Goal: Task Accomplishment & Management: Manage account settings

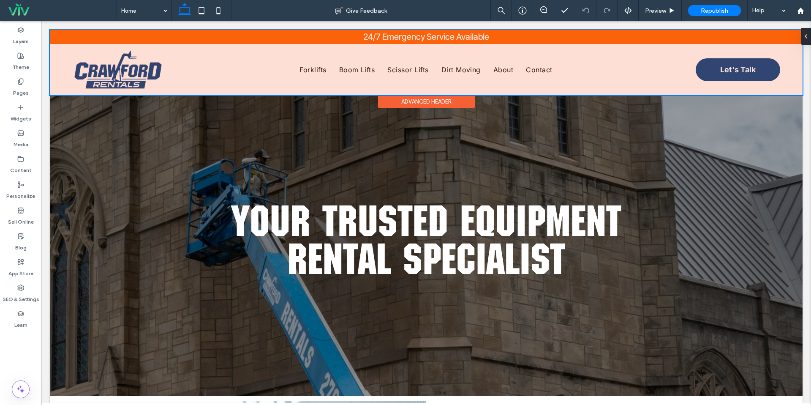
click at [126, 74] on div at bounding box center [426, 62] width 753 height 65
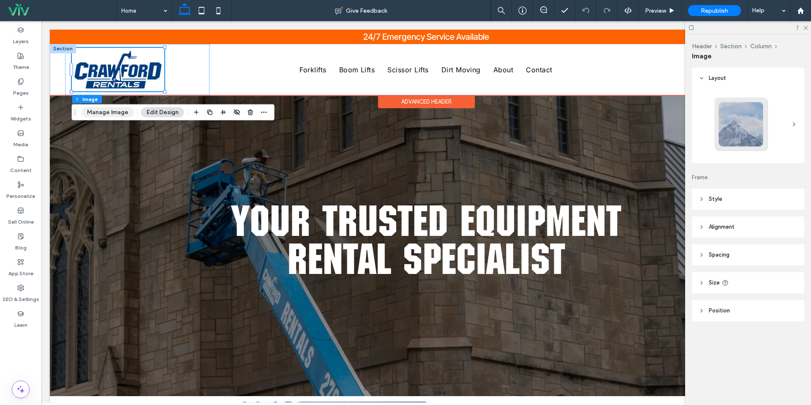
click at [112, 109] on button "Manage Image" at bounding box center [108, 112] width 52 height 10
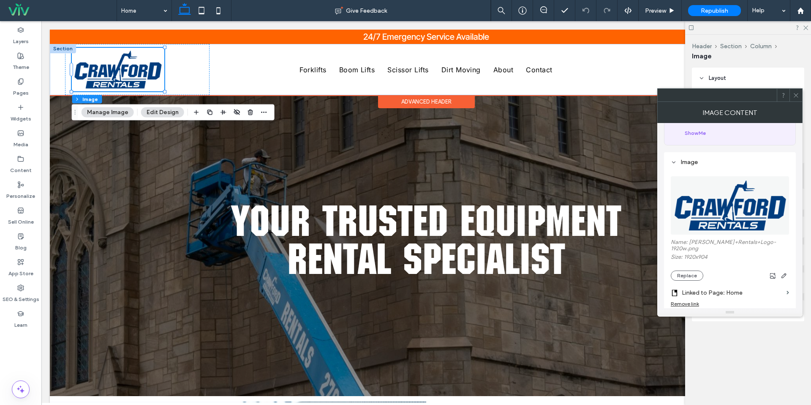
scroll to position [65, 0]
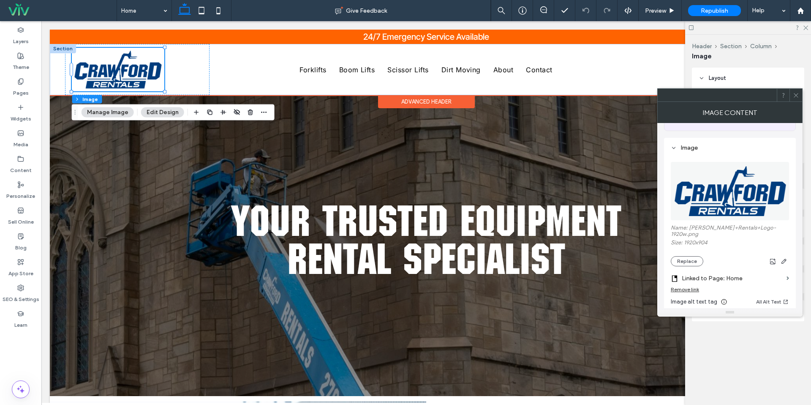
drag, startPoint x: 694, startPoint y: 256, endPoint x: 686, endPoint y: 261, distance: 10.7
click at [694, 256] on button "Replace" at bounding box center [687, 261] width 33 height 10
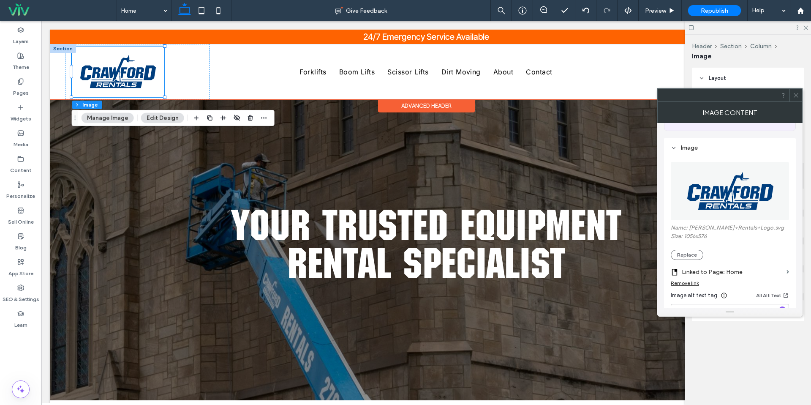
click at [793, 98] on span at bounding box center [796, 95] width 6 height 13
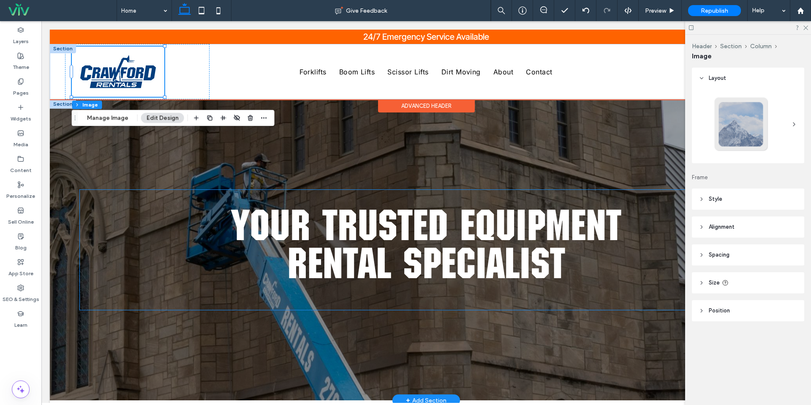
click at [327, 156] on div "Your Trusted Equipment Rental Specialist" at bounding box center [426, 249] width 753 height 301
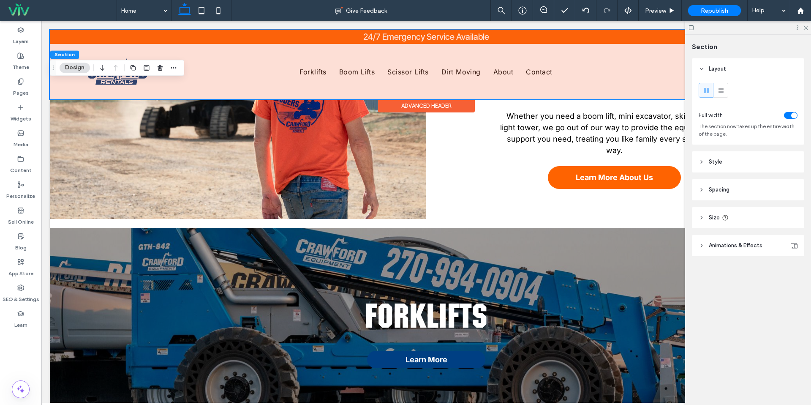
scroll to position [0, 0]
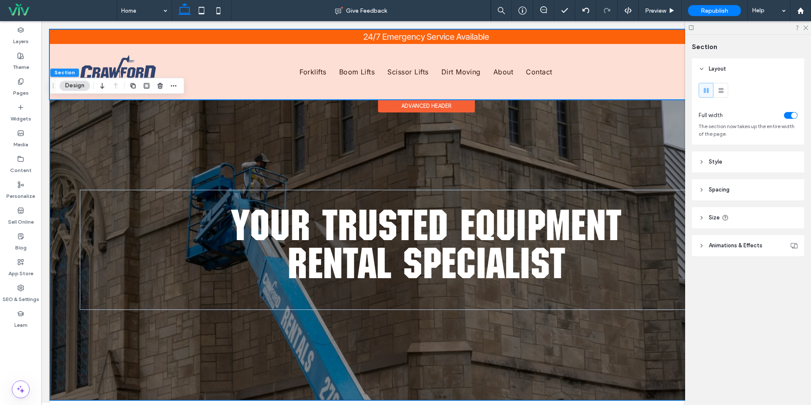
click at [123, 65] on div at bounding box center [426, 65] width 753 height 70
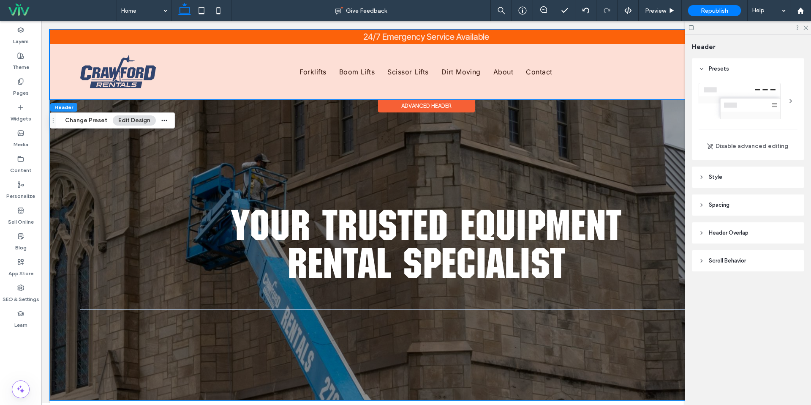
click at [123, 65] on img at bounding box center [118, 71] width 93 height 50
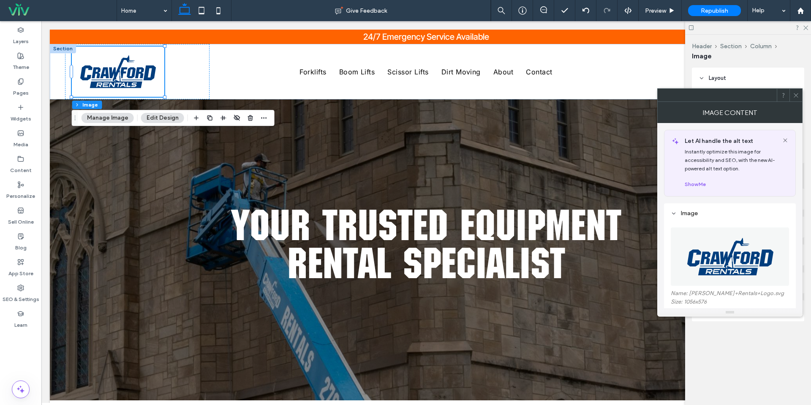
click at [795, 93] on icon at bounding box center [796, 95] width 6 height 6
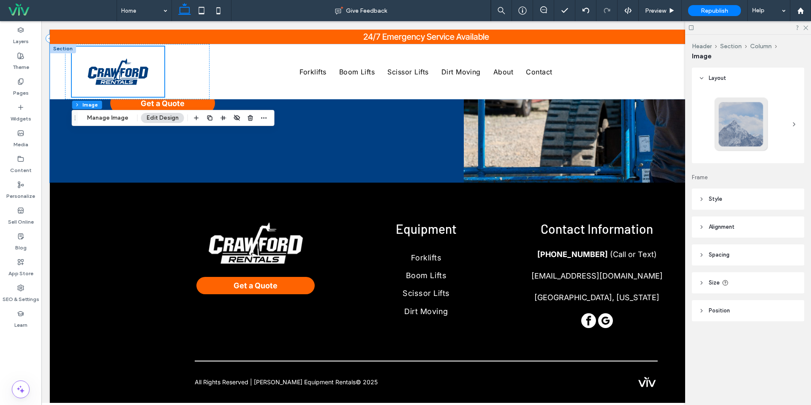
scroll to position [2070, 0]
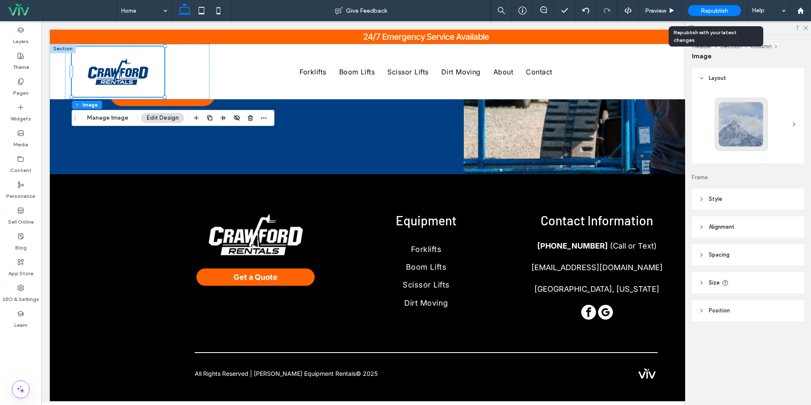
click at [715, 16] on div "Republish" at bounding box center [714, 10] width 53 height 11
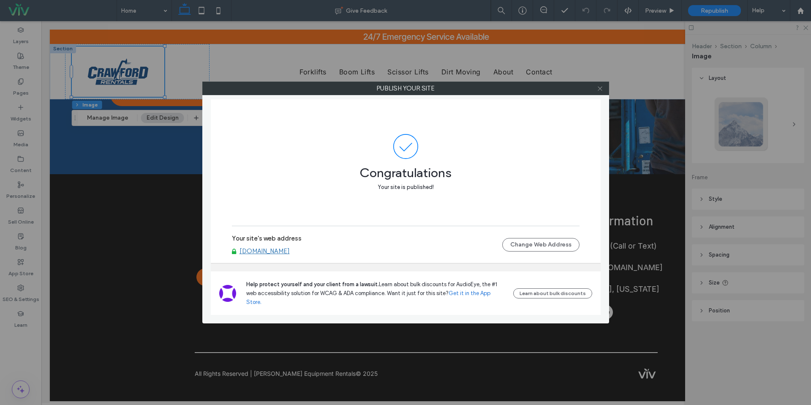
click at [599, 87] on icon at bounding box center [600, 88] width 6 height 6
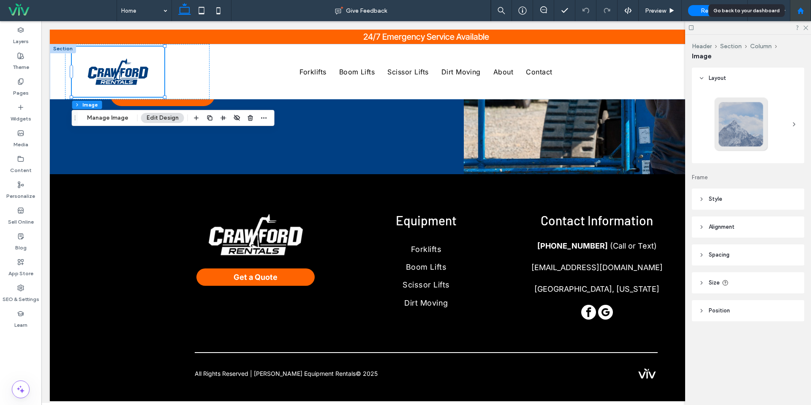
click at [792, 8] on div at bounding box center [800, 10] width 20 height 7
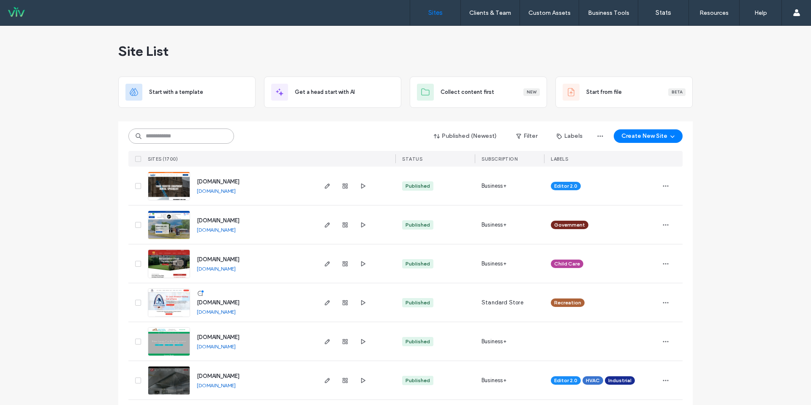
click at [188, 134] on input at bounding box center [181, 135] width 106 height 15
type input "*"
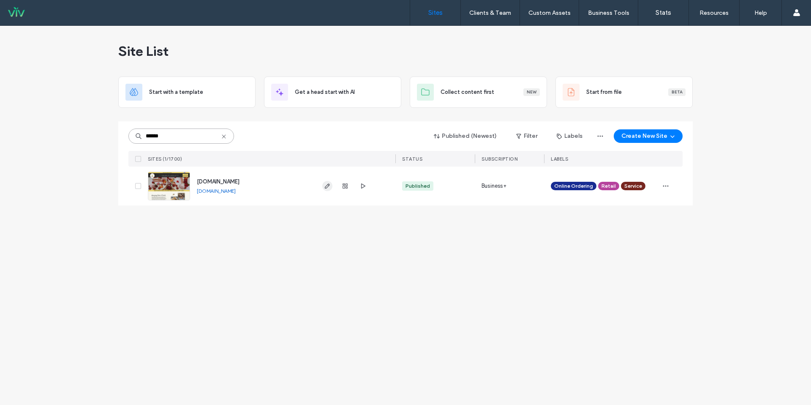
type input "******"
click at [330, 187] on icon "button" at bounding box center [327, 185] width 7 height 7
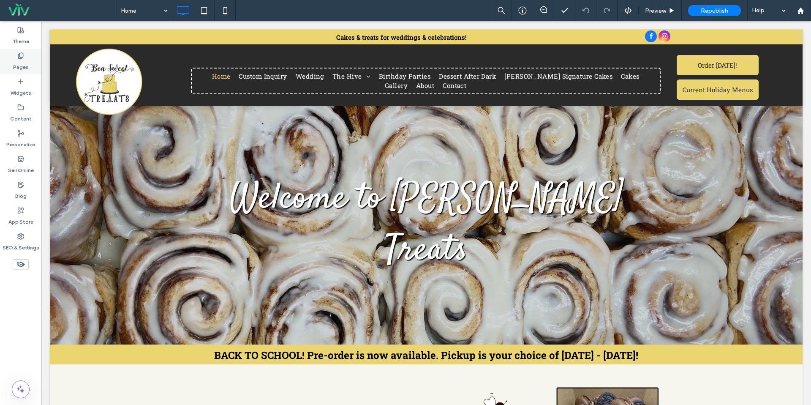
click at [31, 71] on div "Pages" at bounding box center [20, 62] width 41 height 26
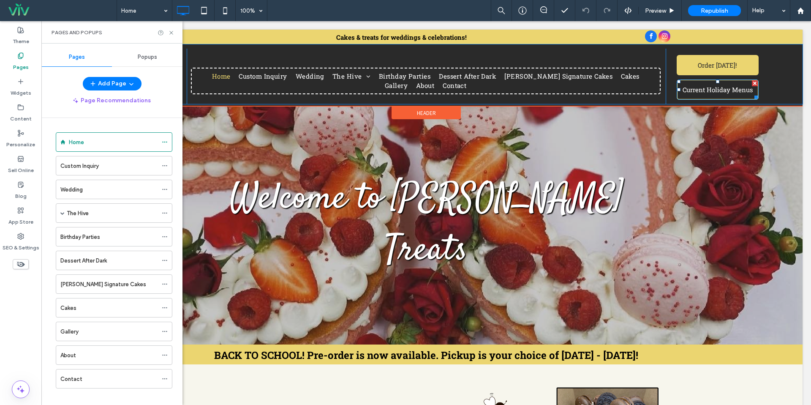
click at [716, 83] on div at bounding box center [717, 81] width 3 height 3
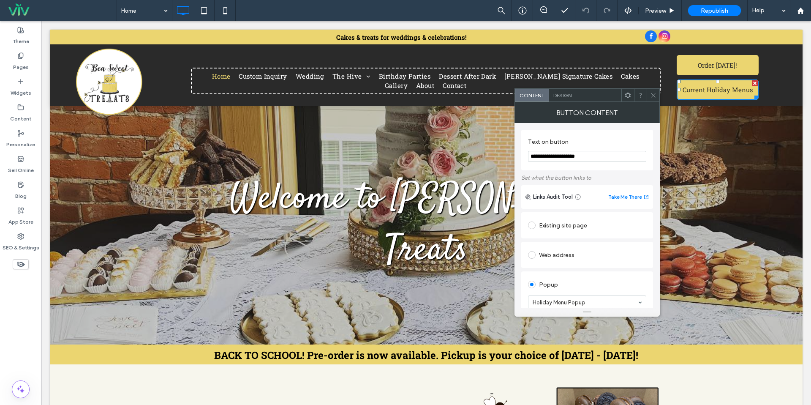
scroll to position [37, 0]
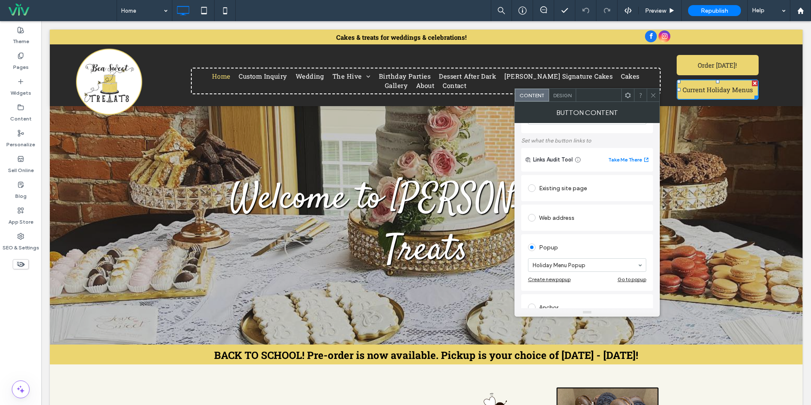
click at [651, 97] on icon at bounding box center [653, 95] width 6 height 6
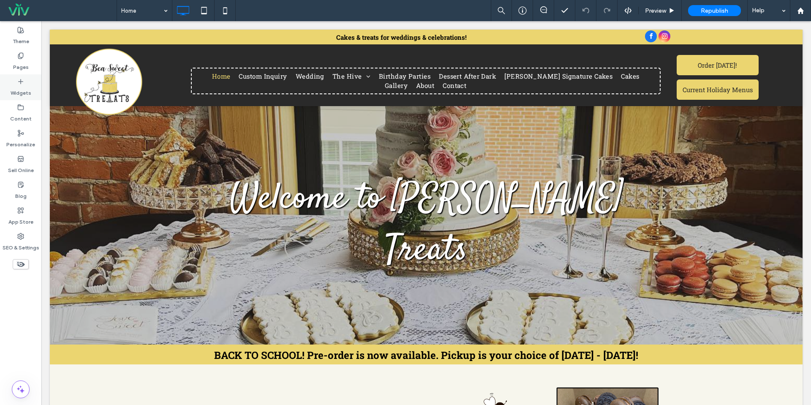
drag, startPoint x: 27, startPoint y: 83, endPoint x: 26, endPoint y: 75, distance: 8.5
click at [27, 83] on div "Widgets" at bounding box center [20, 87] width 41 height 26
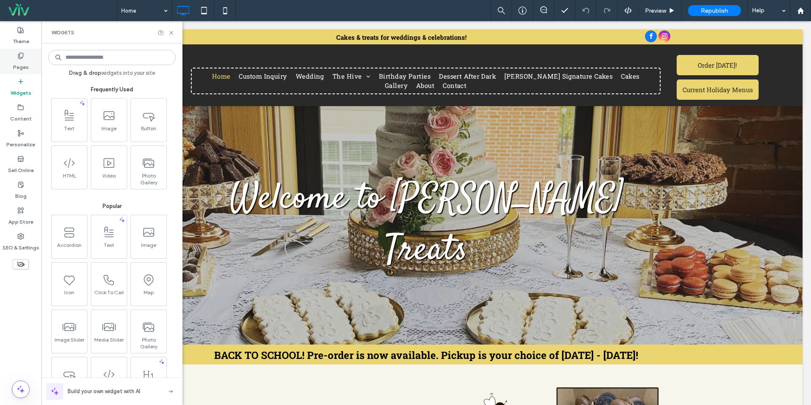
click at [25, 68] on label "Pages" at bounding box center [21, 65] width 16 height 12
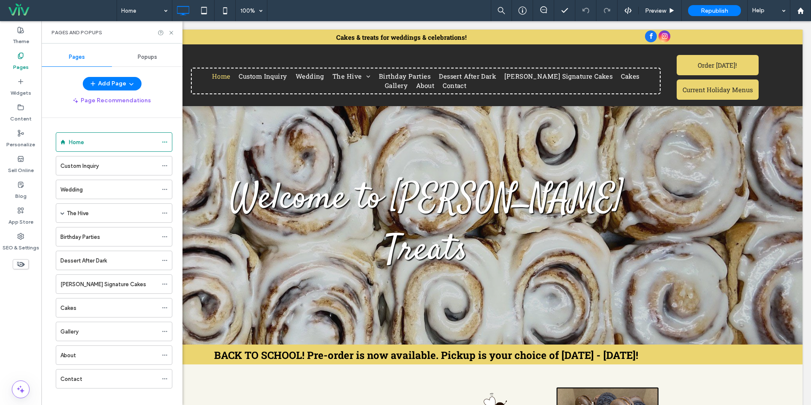
click at [157, 50] on div "Popups" at bounding box center [147, 57] width 71 height 19
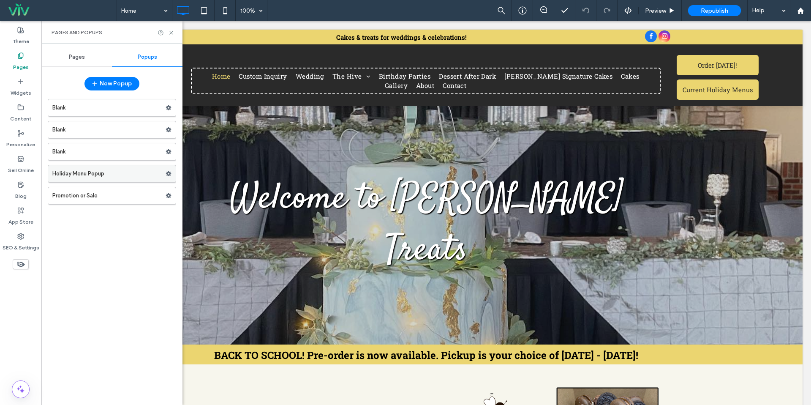
click at [130, 172] on label "Holiday Menu Popup" at bounding box center [108, 173] width 113 height 17
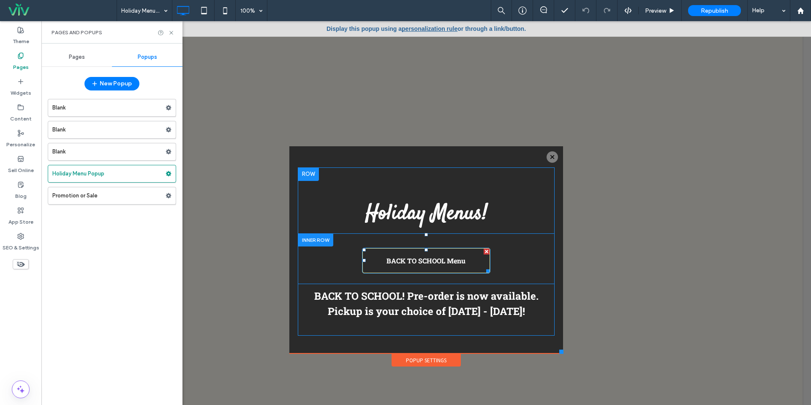
click at [423, 262] on span "BACK TO SCHOOL Menu" at bounding box center [426, 260] width 79 height 17
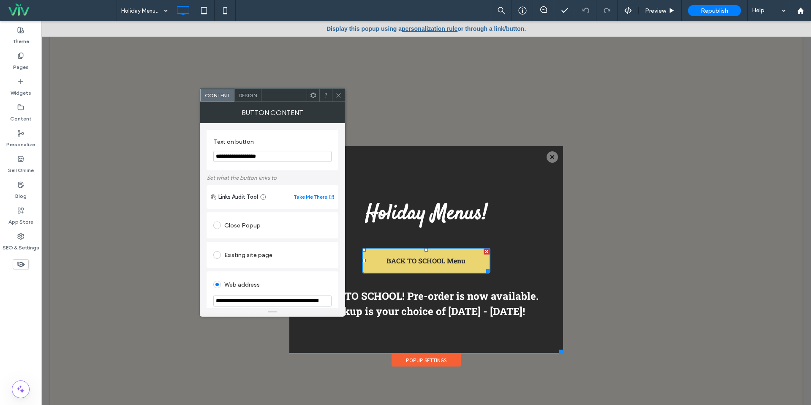
drag, startPoint x: 308, startPoint y: 179, endPoint x: 171, endPoint y: 146, distance: 140.8
type input "**********"
drag, startPoint x: 338, startPoint y: 90, endPoint x: 342, endPoint y: 95, distance: 6.9
click at [338, 90] on span at bounding box center [338, 95] width 6 height 13
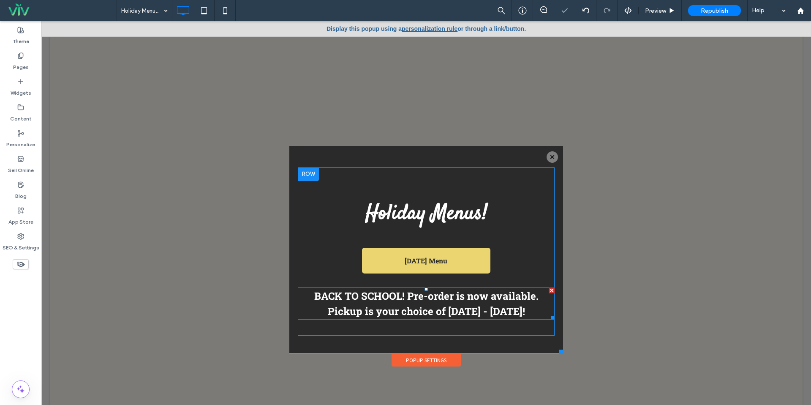
click at [417, 307] on strong "BACK TO SCHOOL! Pre-order is now available. Pickup is your choice of Aug 5th - …" at bounding box center [426, 303] width 224 height 29
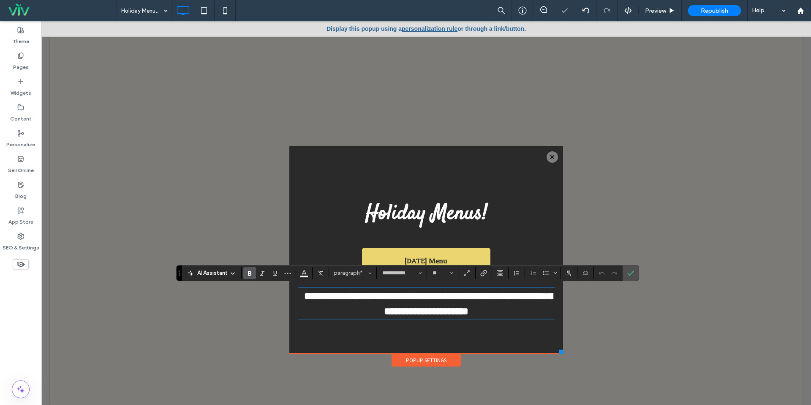
click at [408, 304] on strong "**********" at bounding box center [428, 303] width 248 height 25
drag, startPoint x: 408, startPoint y: 298, endPoint x: 282, endPoint y: 285, distance: 126.9
click at [282, 285] on div "Click To Paste Home Custom Inquiry Wedding The Hive Tea Parties Birthday Partie…" at bounding box center [426, 217] width 753 height 375
drag, startPoint x: 484, startPoint y: 297, endPoint x: 518, endPoint y: 324, distance: 43.0
click at [518, 324] on div "**********" at bounding box center [426, 251] width 257 height 168
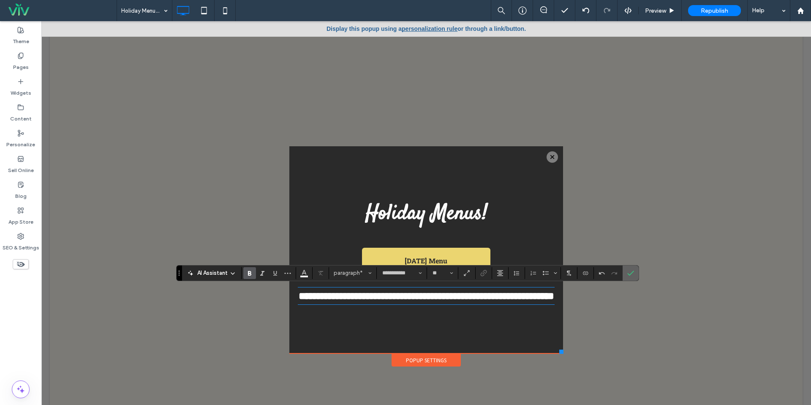
click at [634, 271] on label "Confirm" at bounding box center [630, 272] width 13 height 15
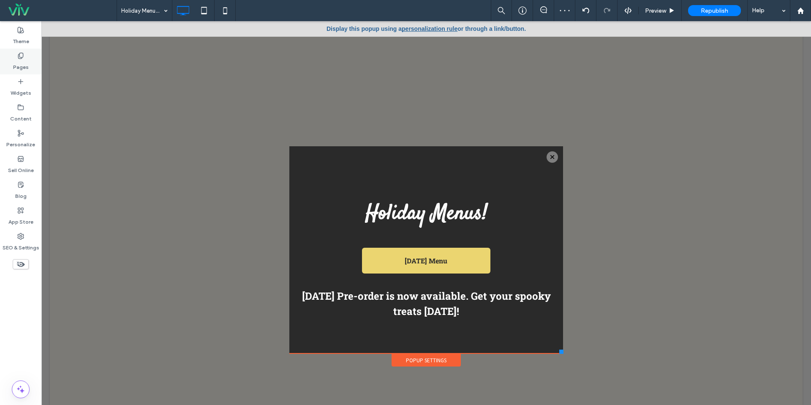
click at [33, 66] on div "Pages" at bounding box center [20, 62] width 41 height 26
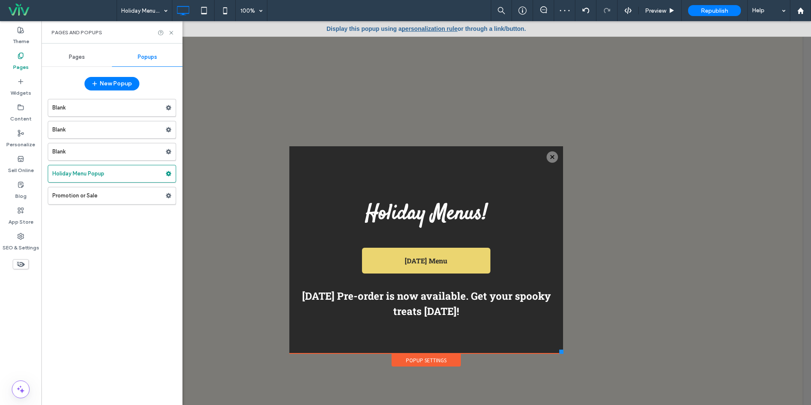
click at [86, 60] on div "Pages" at bounding box center [76, 57] width 71 height 19
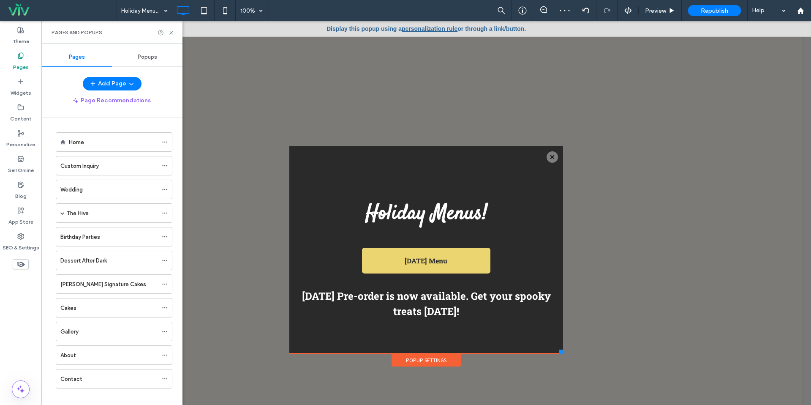
click at [79, 135] on div "Home" at bounding box center [113, 142] width 89 height 19
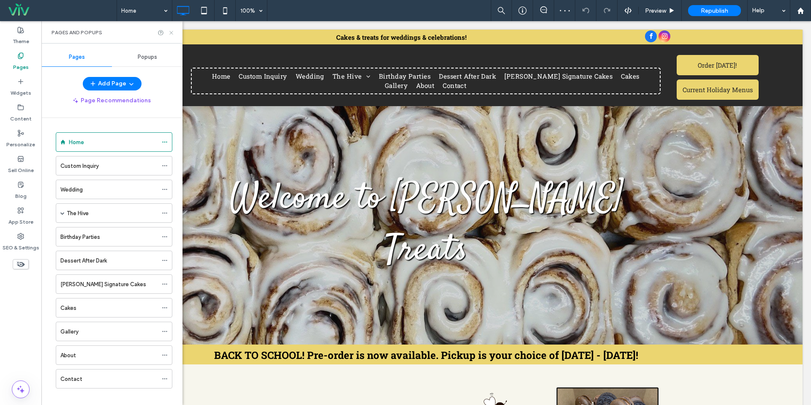
click at [173, 31] on icon at bounding box center [171, 33] width 6 height 6
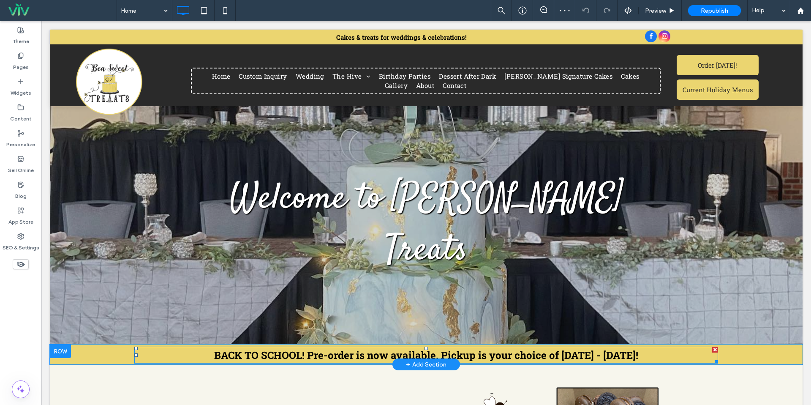
click at [291, 348] on strong "BACK TO SCHOOL! Pre-order is now available. Pickup is your choice of Aug 5th - …" at bounding box center [426, 355] width 424 height 14
type input "**********"
type input "**"
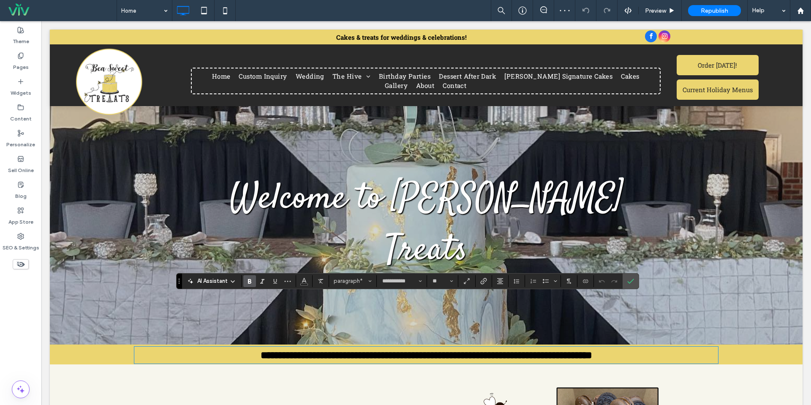
click at [291, 350] on strong "**********" at bounding box center [427, 355] width 332 height 10
drag, startPoint x: 297, startPoint y: 303, endPoint x: 163, endPoint y: 293, distance: 134.3
click at [164, 344] on div "**********" at bounding box center [426, 354] width 719 height 20
click at [307, 350] on strong "**********" at bounding box center [426, 355] width 347 height 10
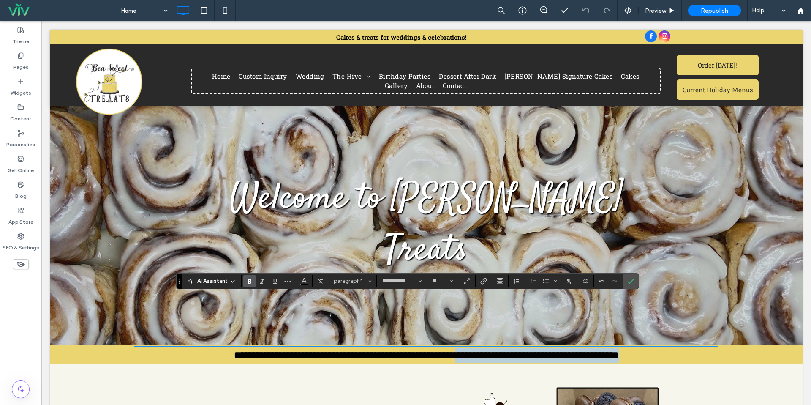
drag, startPoint x: 466, startPoint y: 303, endPoint x: 736, endPoint y: 312, distance: 270.1
click at [736, 344] on div "**********" at bounding box center [426, 354] width 719 height 20
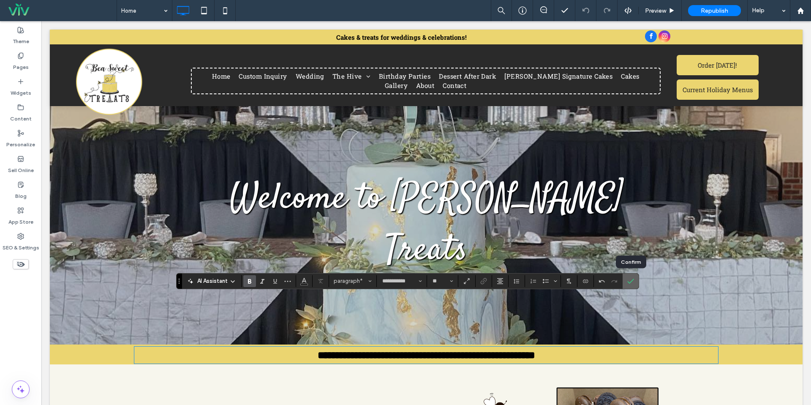
click at [627, 277] on span "Confirm" at bounding box center [629, 280] width 4 height 15
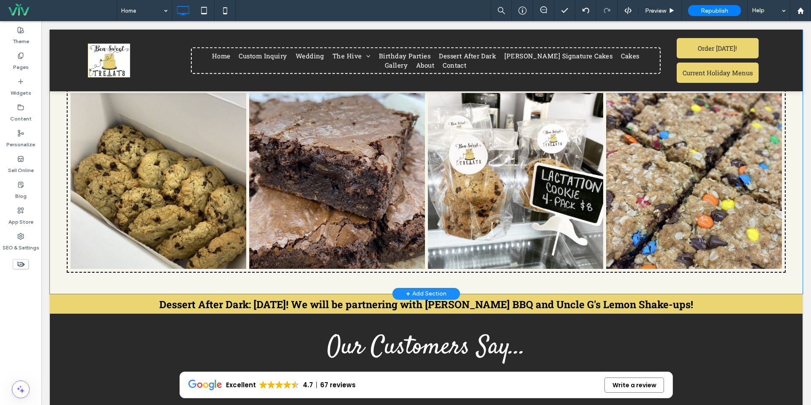
scroll to position [853, 0]
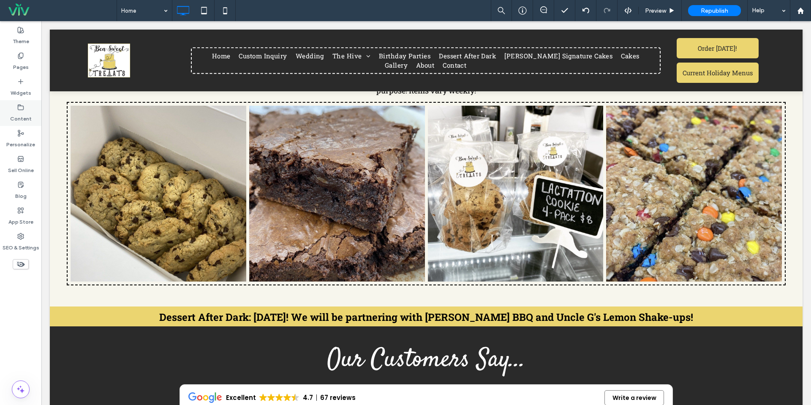
click at [9, 67] on div "Pages" at bounding box center [20, 62] width 41 height 26
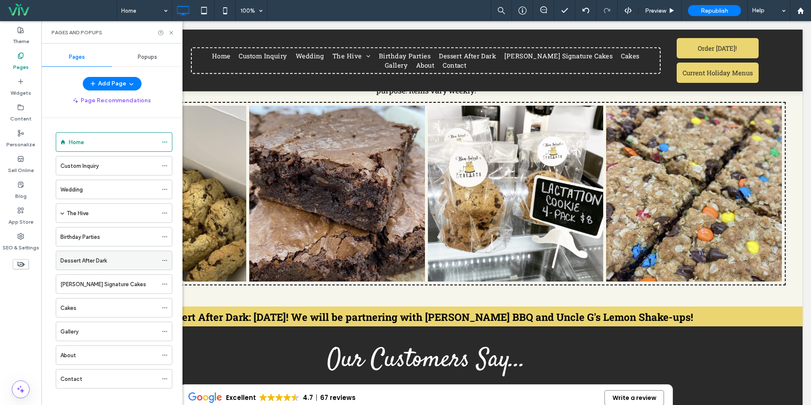
click at [98, 262] on label "Dessert After Dark" at bounding box center [83, 260] width 46 height 15
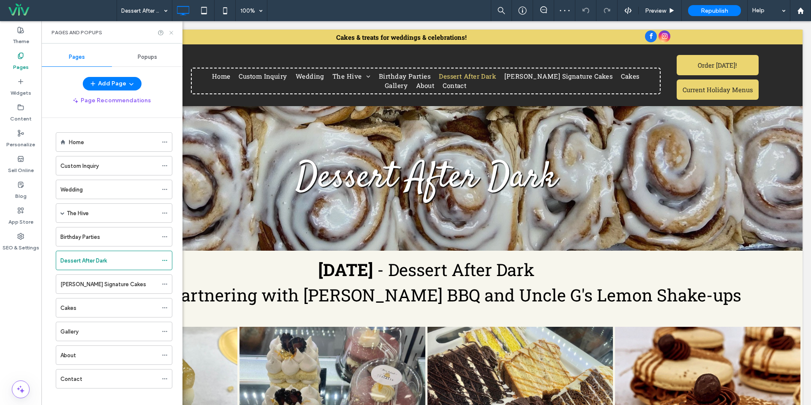
click at [174, 31] on icon at bounding box center [171, 33] width 6 height 6
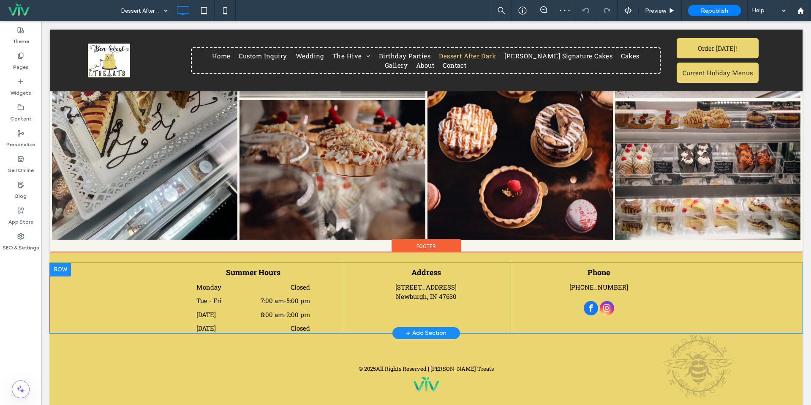
scroll to position [473, 0]
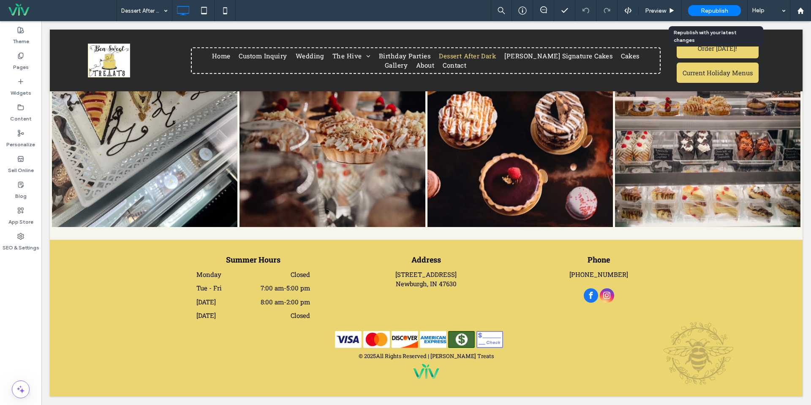
click at [705, 14] on span "Republish" at bounding box center [714, 10] width 27 height 7
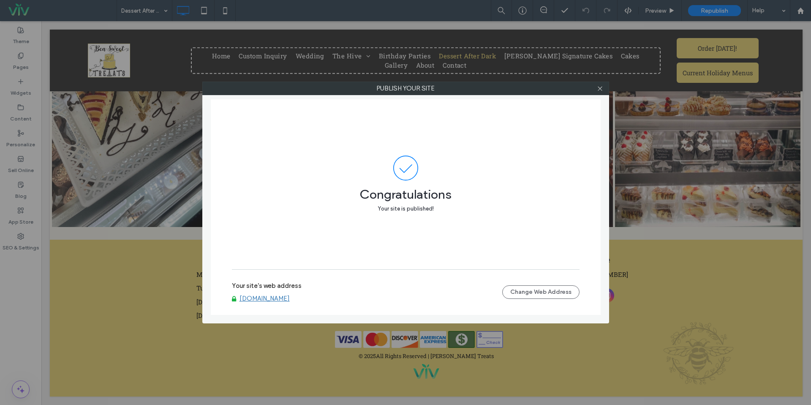
drag, startPoint x: 597, startPoint y: 90, endPoint x: 603, endPoint y: 88, distance: 6.3
click at [597, 90] on icon at bounding box center [600, 88] width 6 height 6
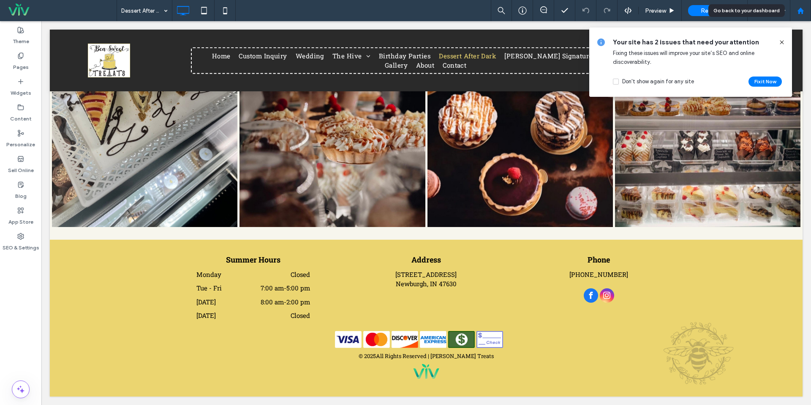
click at [801, 8] on icon at bounding box center [800, 10] width 7 height 7
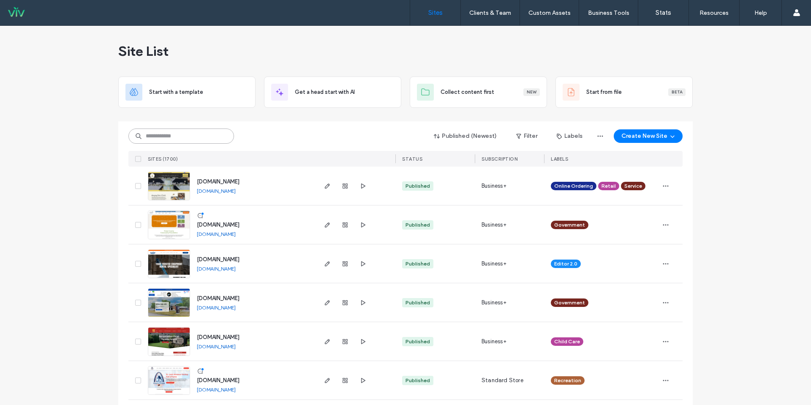
click at [164, 140] on input at bounding box center [181, 135] width 106 height 15
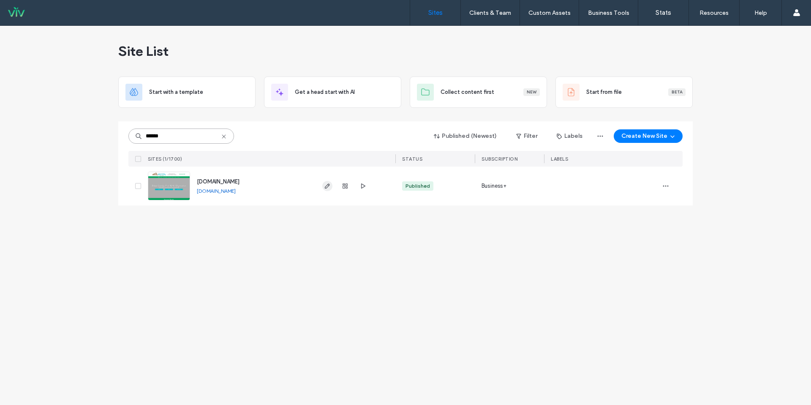
type input "******"
click at [330, 185] on icon "button" at bounding box center [327, 185] width 7 height 7
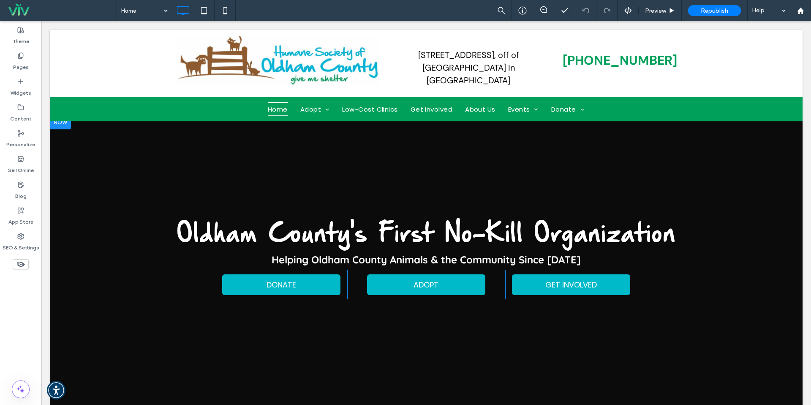
scroll to position [59, 0]
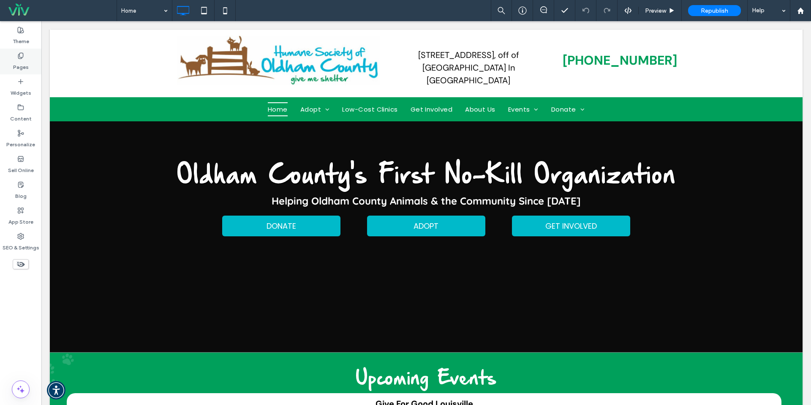
drag, startPoint x: 11, startPoint y: 60, endPoint x: 11, endPoint y: 69, distance: 8.9
click at [11, 60] on div "Pages" at bounding box center [20, 62] width 41 height 26
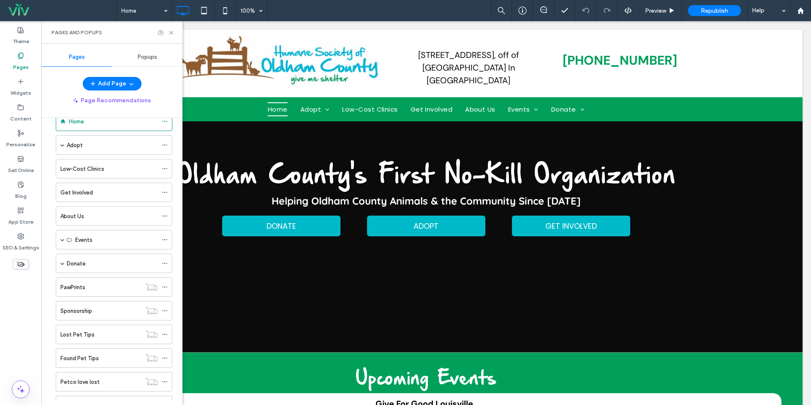
scroll to position [28, 0]
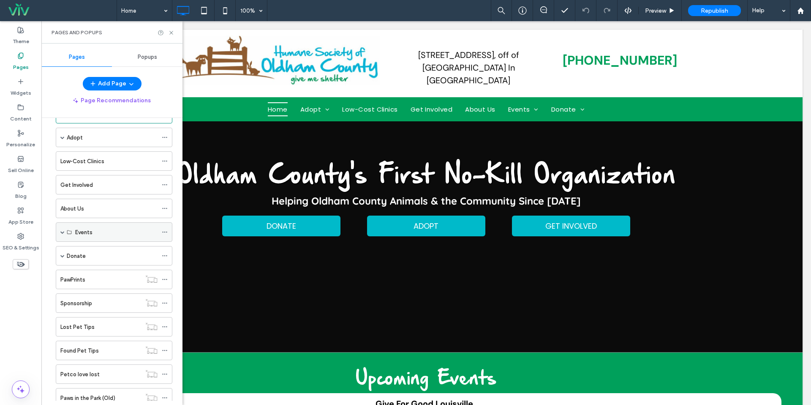
click at [60, 231] on div "Events" at bounding box center [114, 231] width 117 height 19
click at [64, 231] on span at bounding box center [62, 232] width 4 height 4
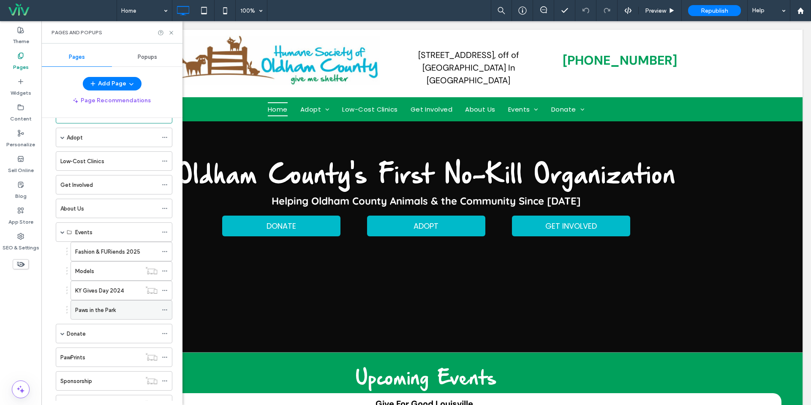
click at [105, 310] on label "Paws in the Park" at bounding box center [95, 309] width 41 height 15
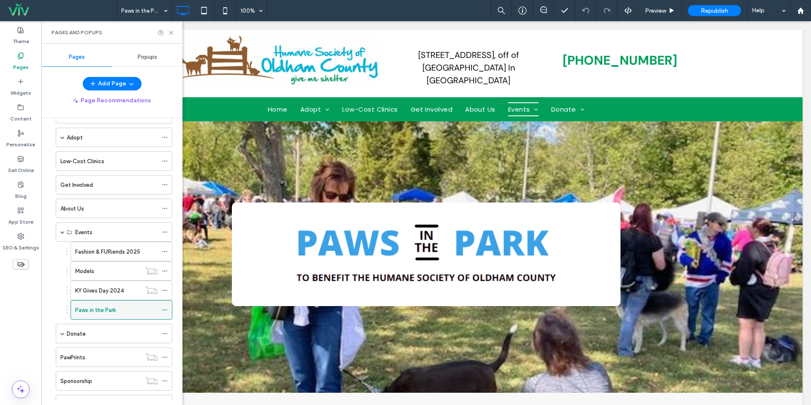
scroll to position [0, 0]
click at [176, 28] on div "Pages and Popups" at bounding box center [111, 32] width 141 height 22
click at [174, 29] on div "Pages and Popups" at bounding box center [111, 32] width 141 height 22
click at [174, 33] on icon at bounding box center [171, 33] width 6 height 6
drag, startPoint x: 215, startPoint y: 54, endPoint x: 182, endPoint y: 57, distance: 32.7
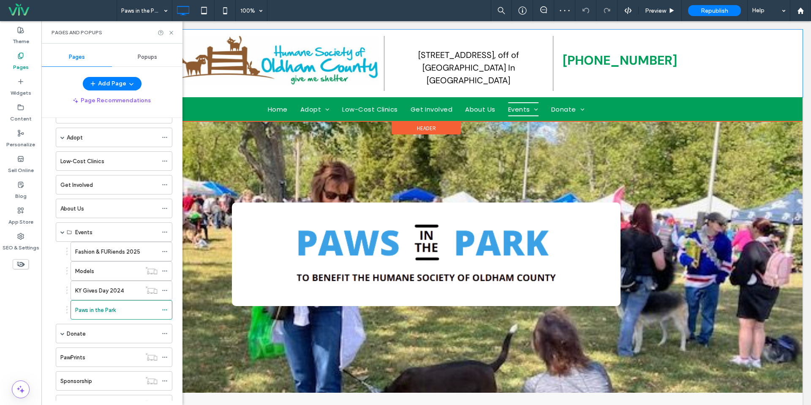
click at [174, 33] on div "Click To Paste 2601 Interior Way, off of Commerce Parkway In La Grange Click To…" at bounding box center [426, 64] width 753 height 68
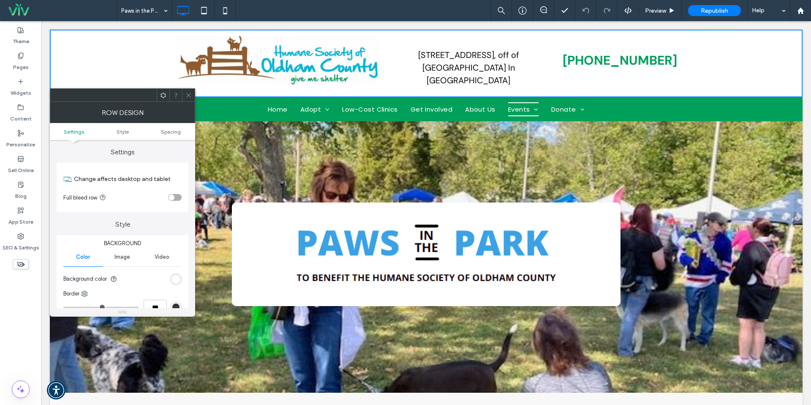
click at [191, 94] on icon at bounding box center [188, 95] width 6 height 6
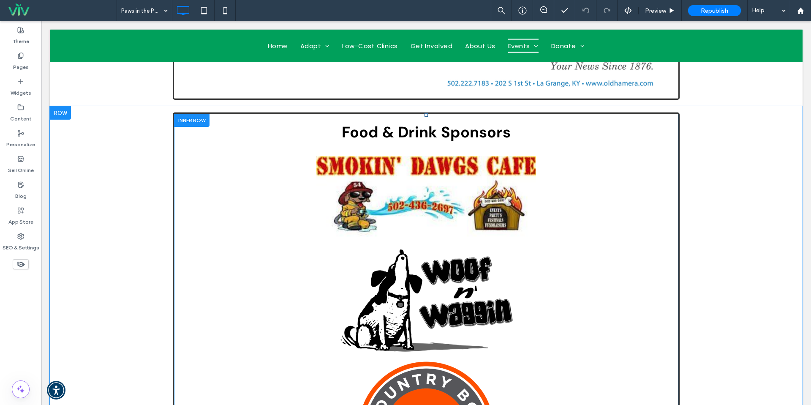
scroll to position [1017, 0]
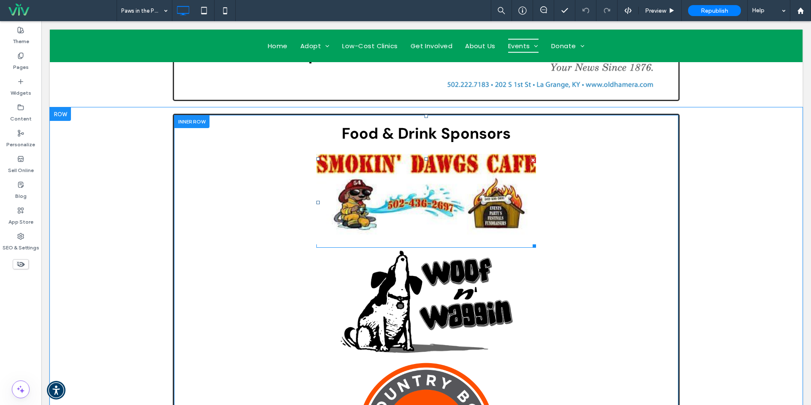
click at [430, 244] on img at bounding box center [426, 199] width 220 height 90
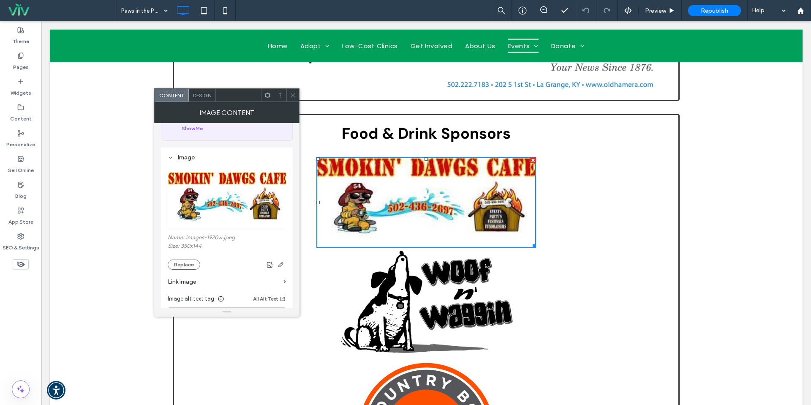
scroll to position [61, 0]
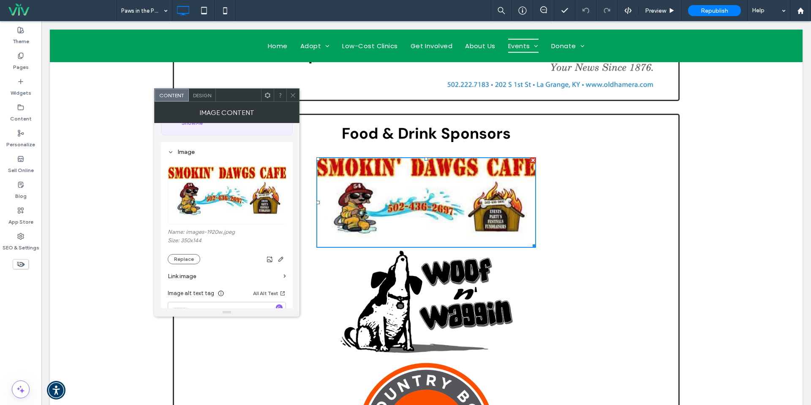
click at [293, 95] on use at bounding box center [293, 95] width 4 height 4
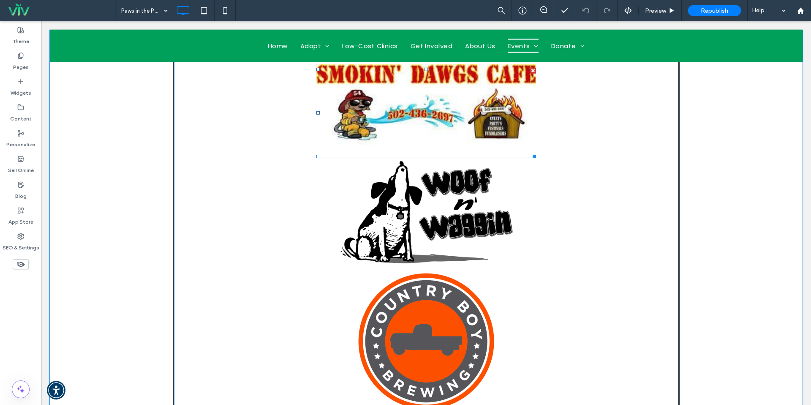
scroll to position [1116, 0]
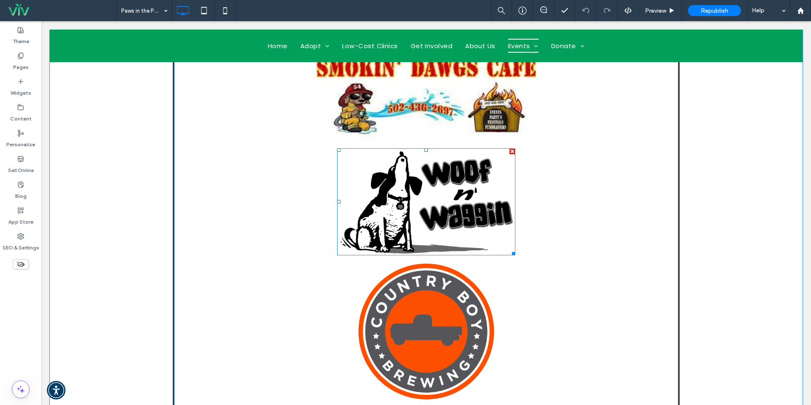
click at [512, 154] on div at bounding box center [512, 151] width 6 height 6
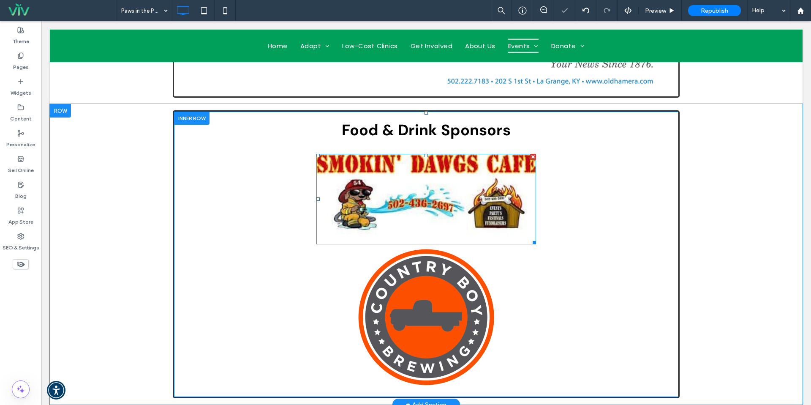
scroll to position [1020, 0]
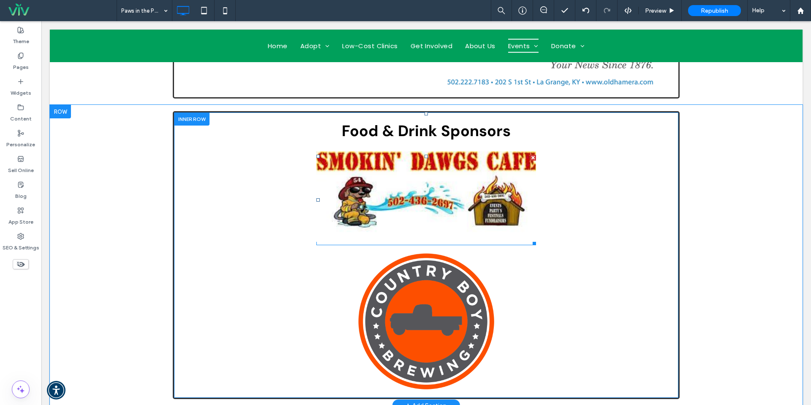
click at [374, 245] on div at bounding box center [426, 200] width 220 height 90
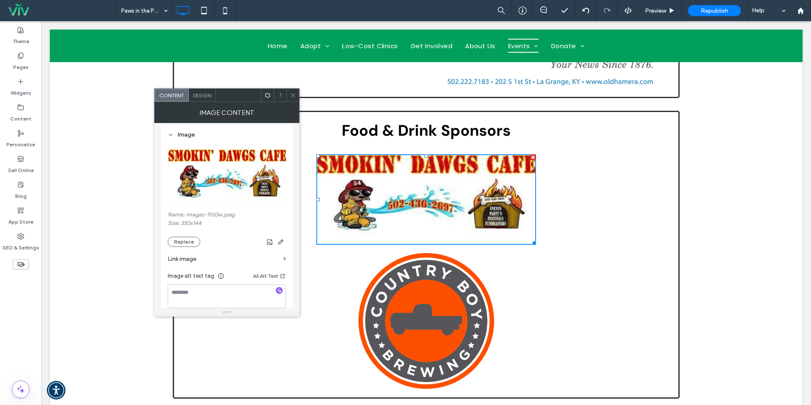
scroll to position [83, 0]
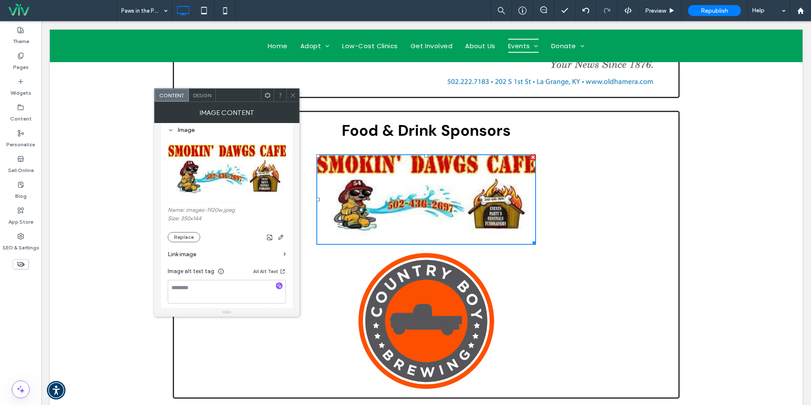
drag, startPoint x: 192, startPoint y: 239, endPoint x: 271, endPoint y: 166, distance: 107.4
click at [191, 238] on button "Replace" at bounding box center [184, 237] width 33 height 10
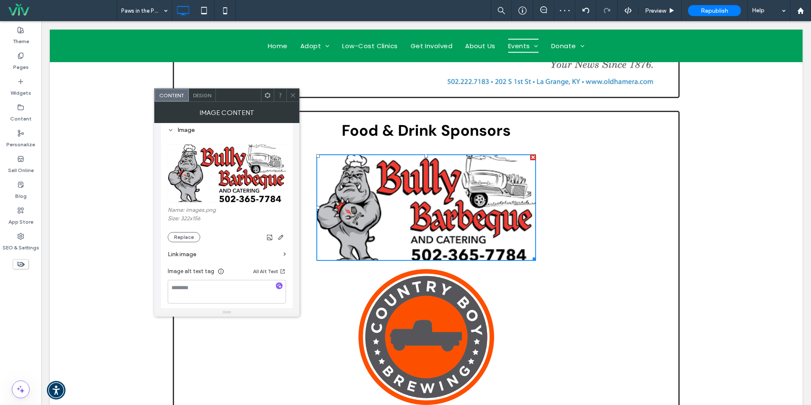
drag, startPoint x: 295, startPoint y: 91, endPoint x: 297, endPoint y: 96, distance: 5.7
click at [295, 91] on span at bounding box center [293, 95] width 6 height 13
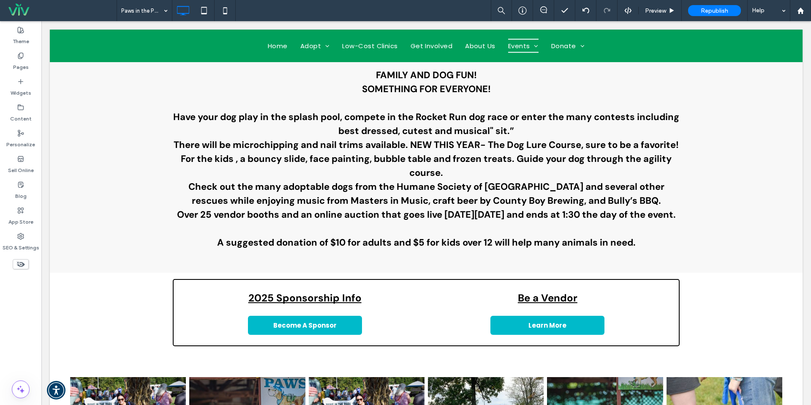
scroll to position [351, 0]
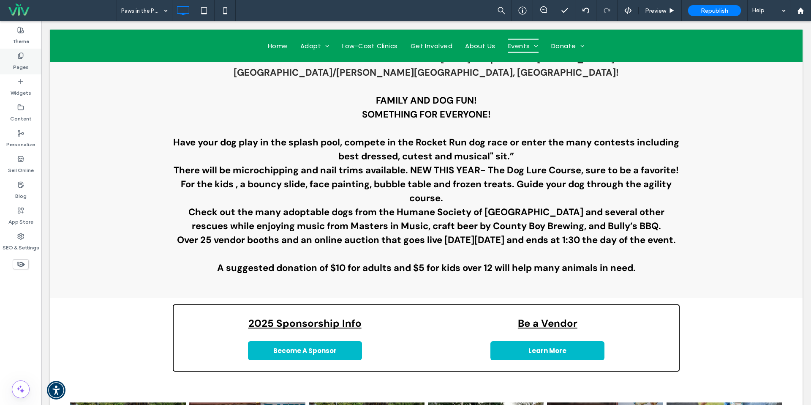
click at [9, 55] on div "Pages" at bounding box center [20, 62] width 41 height 26
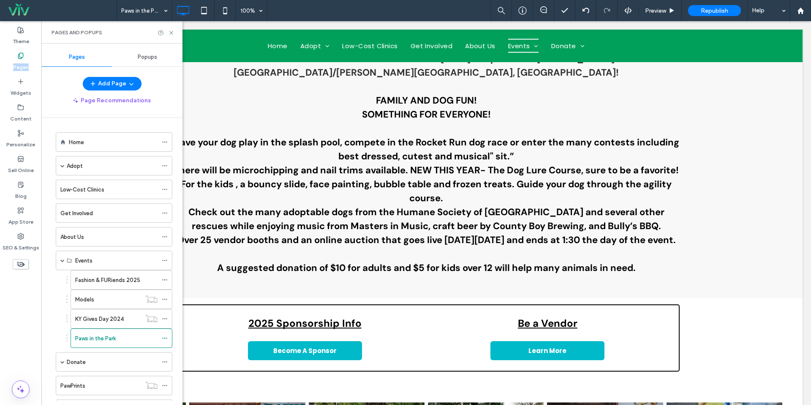
click at [79, 148] on div "Home" at bounding box center [113, 142] width 89 height 19
click at [173, 32] on icon at bounding box center [171, 33] width 6 height 6
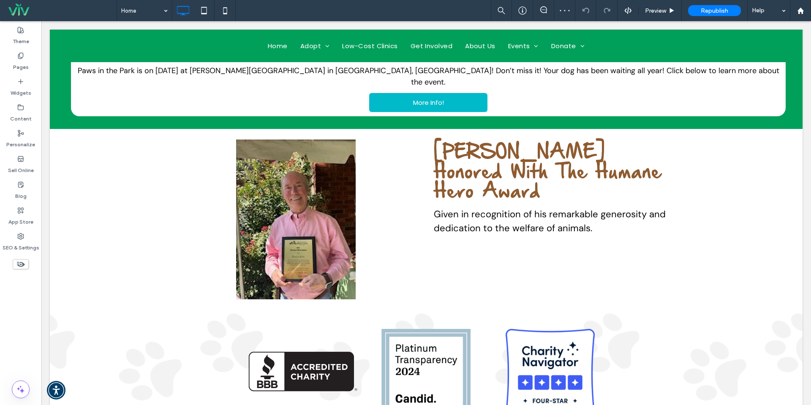
scroll to position [596, 0]
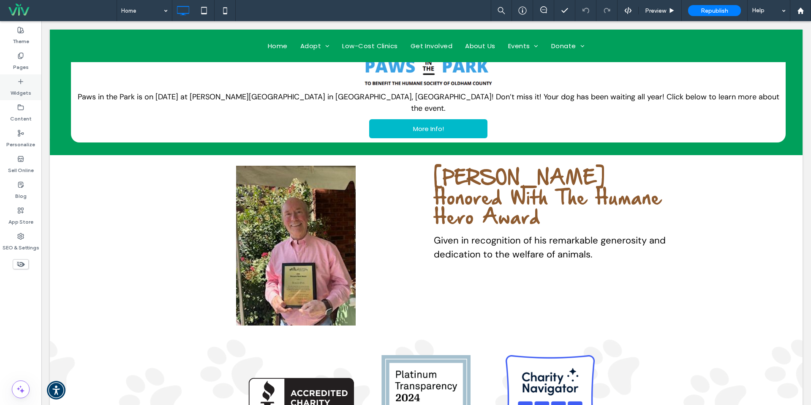
click at [20, 85] on label "Widgets" at bounding box center [21, 91] width 21 height 12
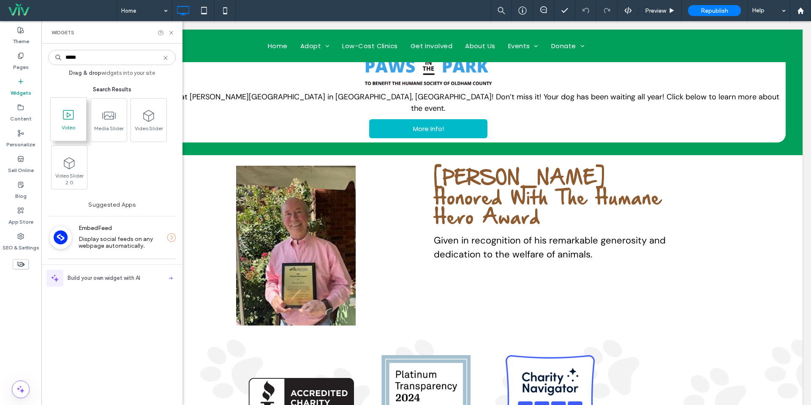
type input "*****"
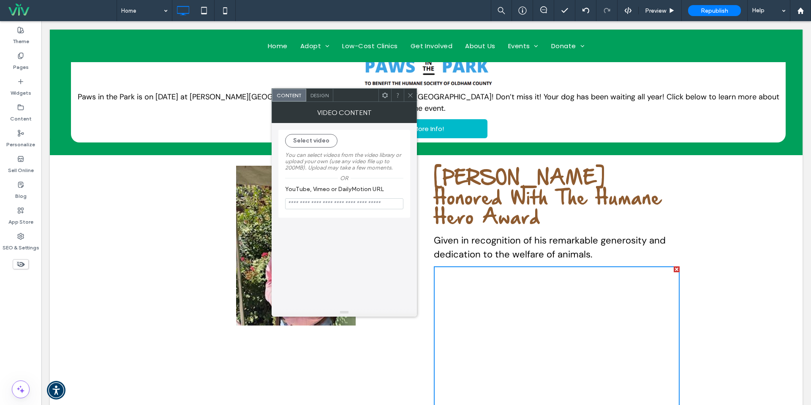
click at [409, 95] on icon at bounding box center [410, 95] width 6 height 6
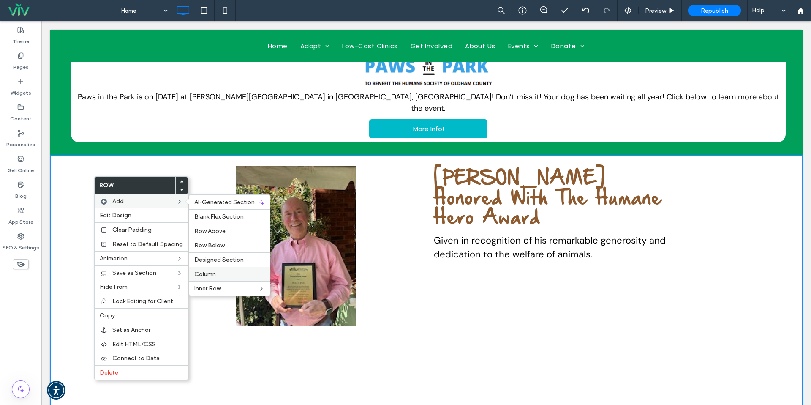
click at [223, 275] on label "Column" at bounding box center [229, 273] width 71 height 7
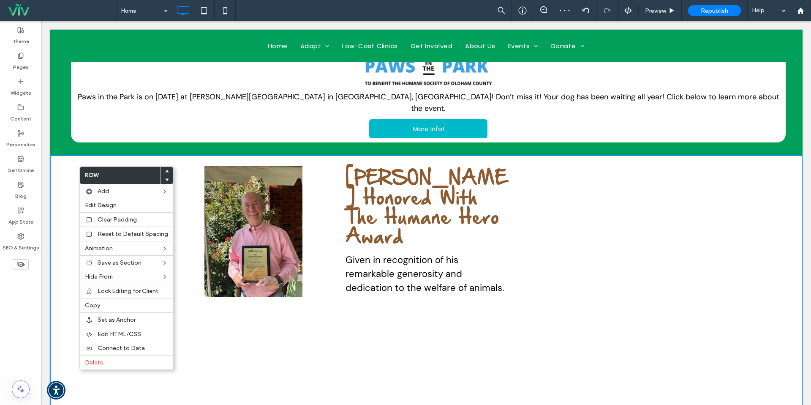
click at [572, 248] on div "Click To Paste Click To Paste" at bounding box center [595, 311] width 169 height 290
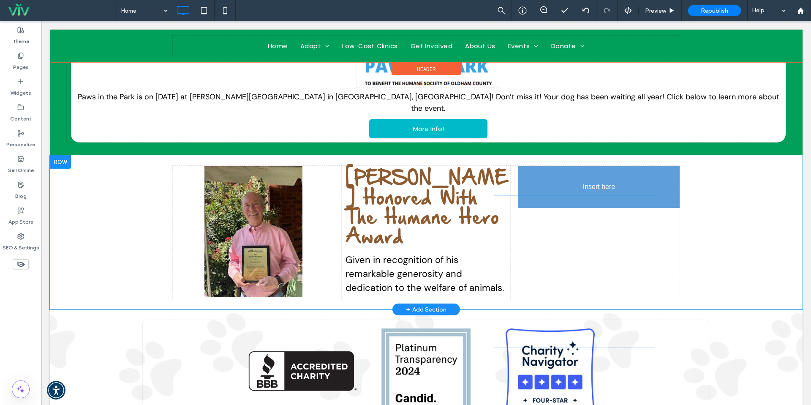
drag, startPoint x: 489, startPoint y: 290, endPoint x: 636, endPoint y: 204, distance: 170.2
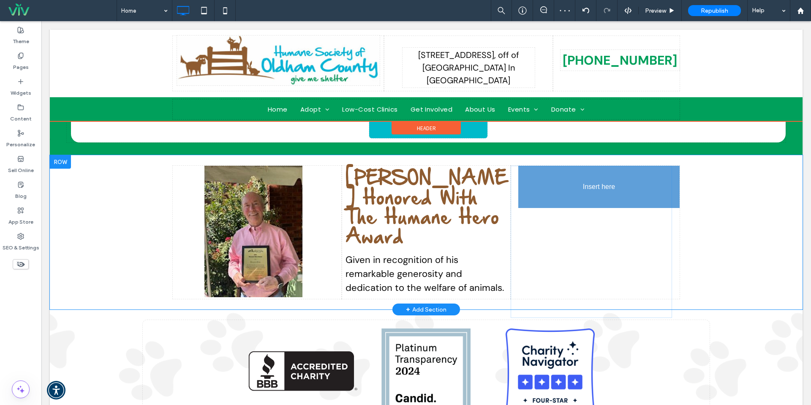
drag, startPoint x: 564, startPoint y: 230, endPoint x: 601, endPoint y: 234, distance: 36.9
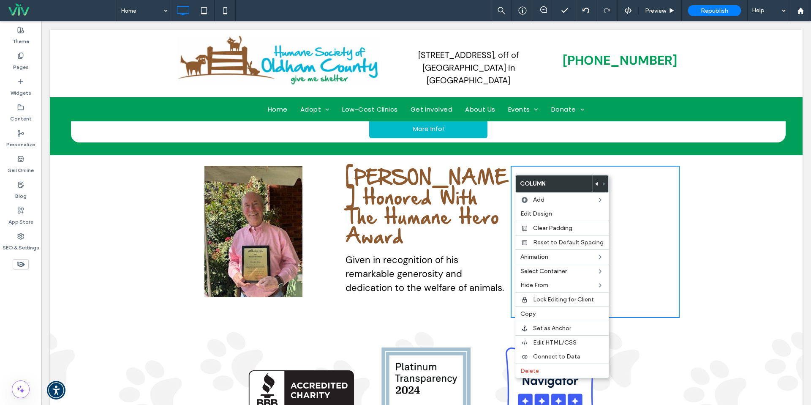
click at [595, 185] on icon at bounding box center [596, 183] width 3 height 3
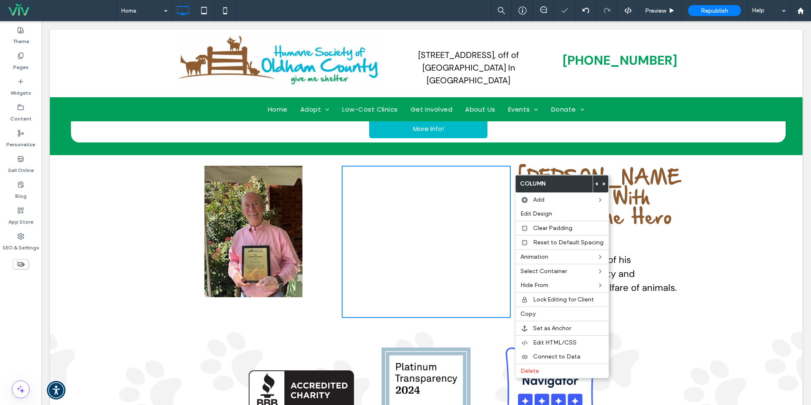
click at [284, 171] on img at bounding box center [253, 231] width 98 height 131
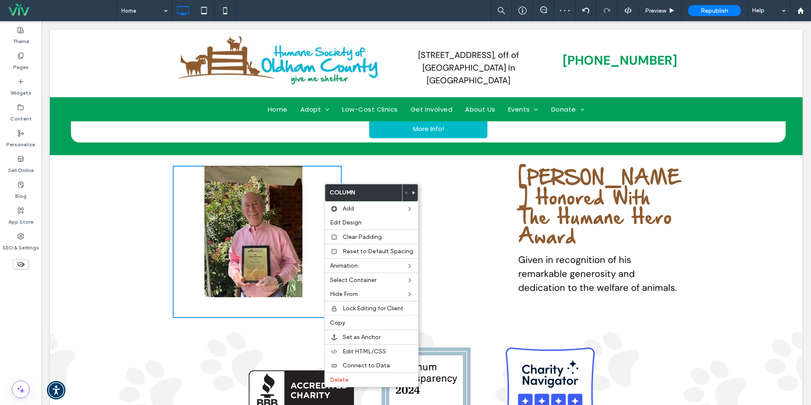
click at [412, 193] on icon at bounding box center [413, 192] width 3 height 3
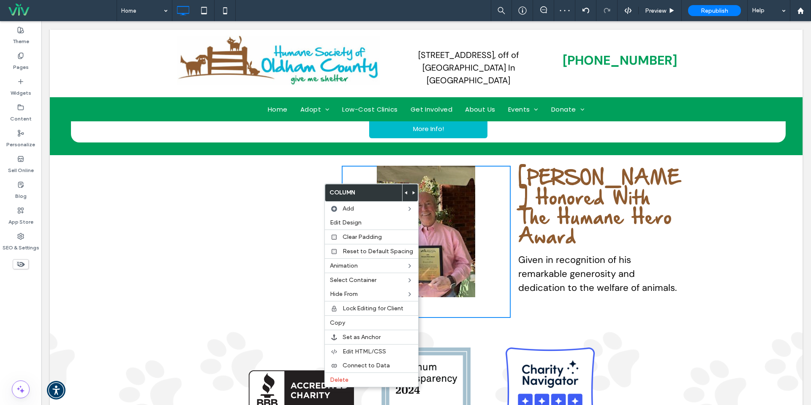
click at [586, 254] on span "Given in recognition of his remarkable generosity and dedication to the welfare…" at bounding box center [597, 273] width 158 height 40
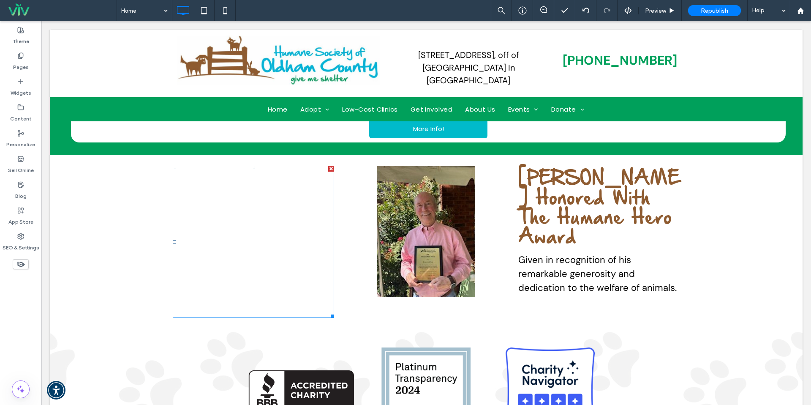
click at [295, 204] on span at bounding box center [253, 242] width 161 height 152
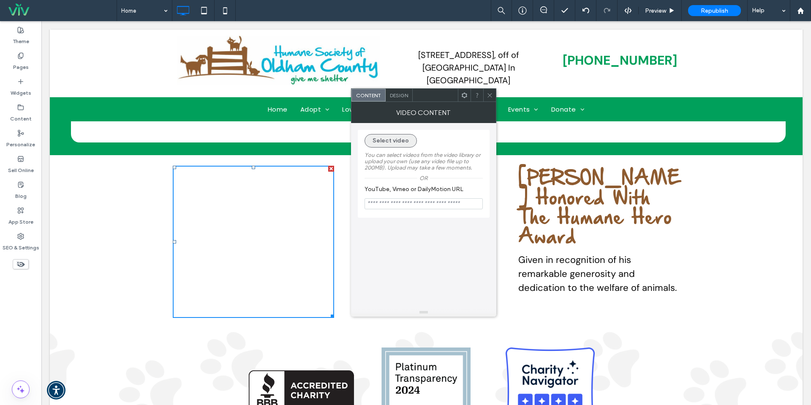
click at [405, 142] on button "Select video" at bounding box center [391, 141] width 52 height 14
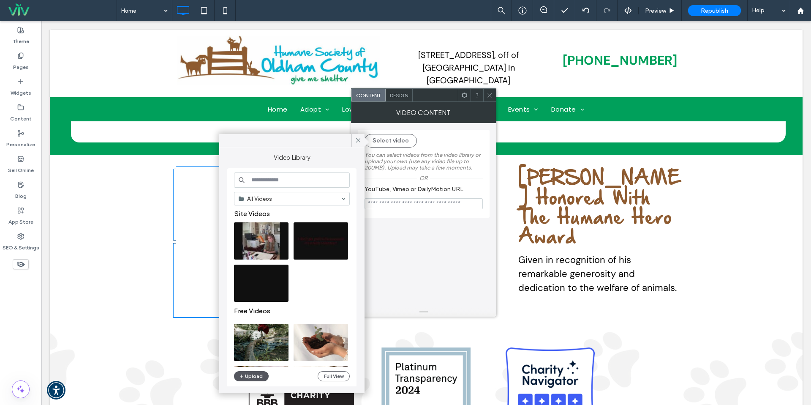
click at [254, 376] on button "Upload" at bounding box center [251, 376] width 35 height 10
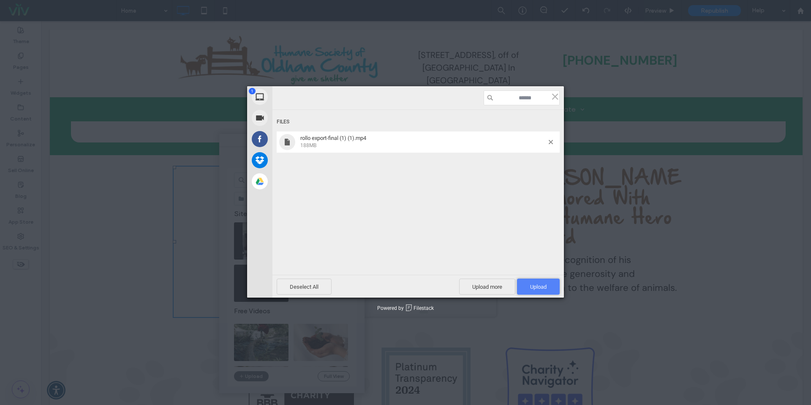
click at [538, 284] on span "Upload 1" at bounding box center [538, 286] width 16 height 6
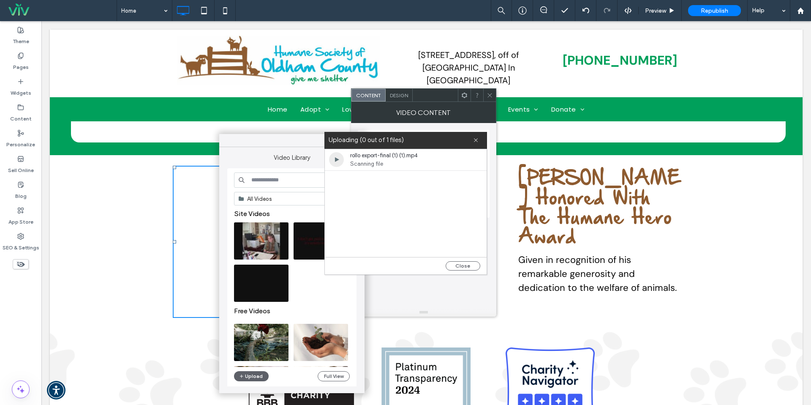
click at [469, 274] on div "rollo export-final (1) (1).mp4 Scanning file Close" at bounding box center [405, 212] width 163 height 126
click at [468, 268] on button "Close" at bounding box center [463, 265] width 35 height 9
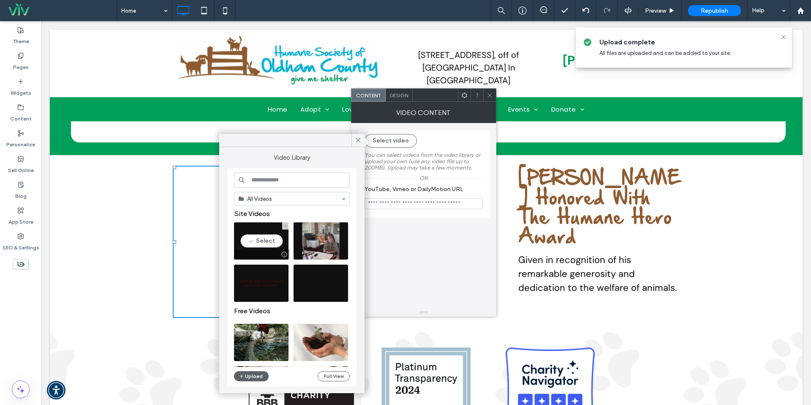
click at [260, 244] on video at bounding box center [261, 240] width 54 height 37
type input "**********"
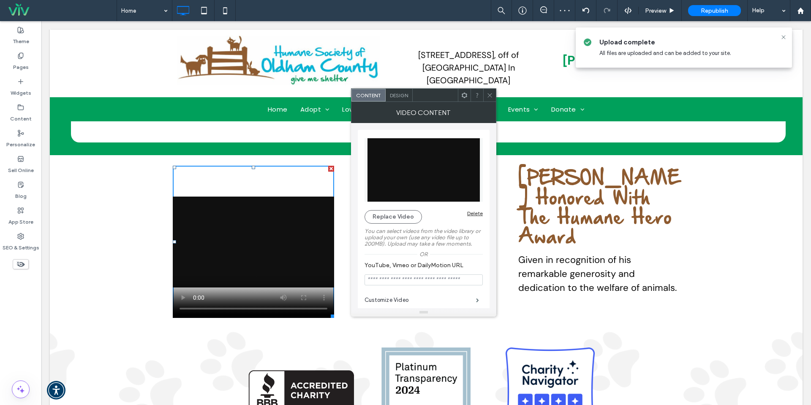
click at [488, 93] on use at bounding box center [489, 95] width 4 height 4
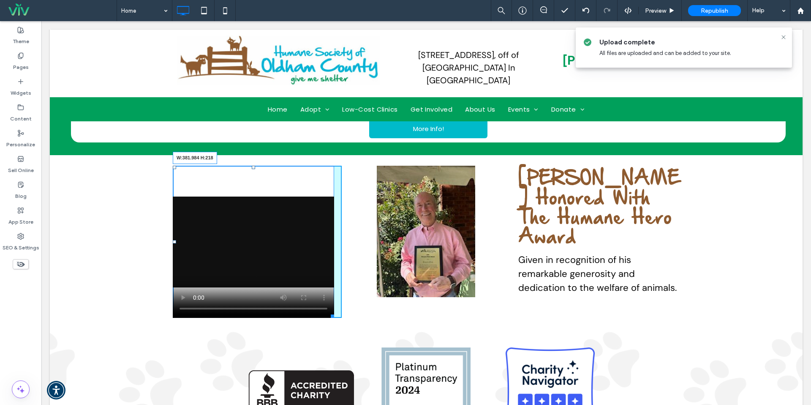
drag, startPoint x: 332, startPoint y: 305, endPoint x: 357, endPoint y: 245, distance: 64.8
click at [357, 245] on div "Click To Paste Click To Paste W:381.984 H:218 Click To Paste Rolo Fox Honored W…" at bounding box center [426, 242] width 507 height 152
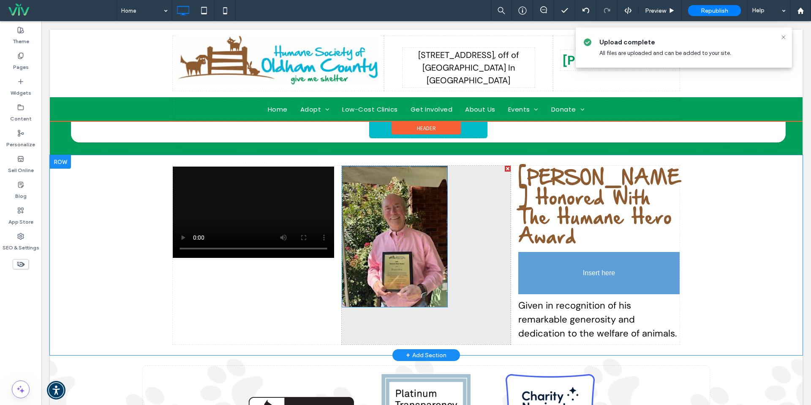
drag, startPoint x: 470, startPoint y: 231, endPoint x: 556, endPoint y: 237, distance: 86.8
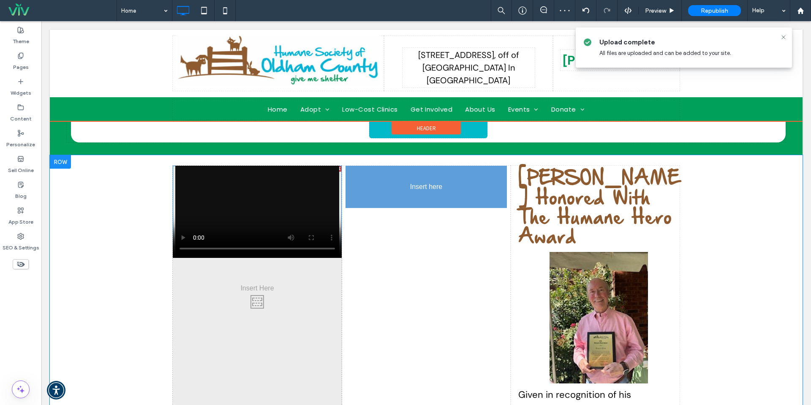
drag, startPoint x: 346, startPoint y: 213, endPoint x: 387, endPoint y: 218, distance: 41.3
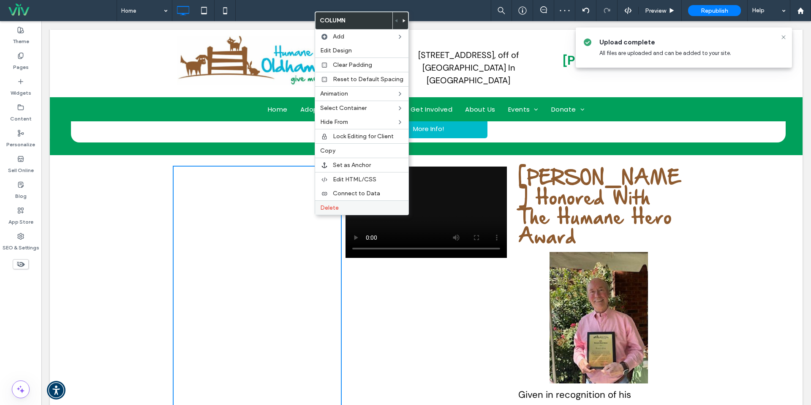
click at [328, 211] on div "Delete" at bounding box center [361, 207] width 93 height 14
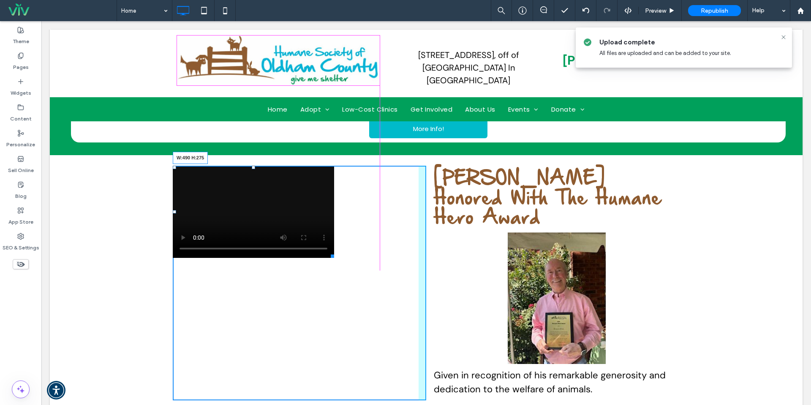
drag, startPoint x: 334, startPoint y: 244, endPoint x: 379, endPoint y: 267, distance: 50.8
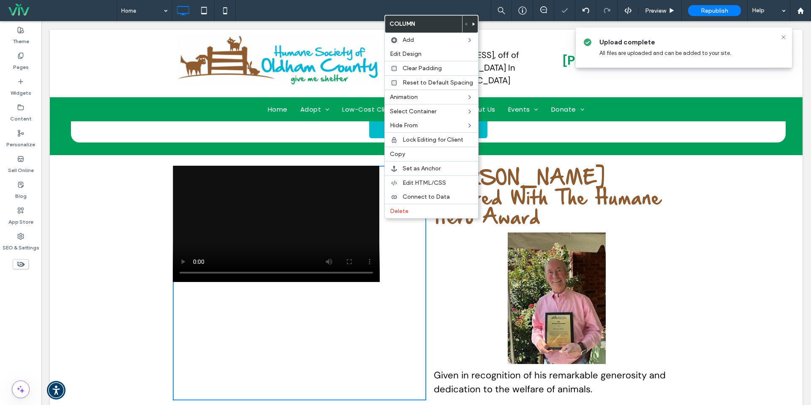
click at [359, 221] on video at bounding box center [276, 224] width 207 height 116
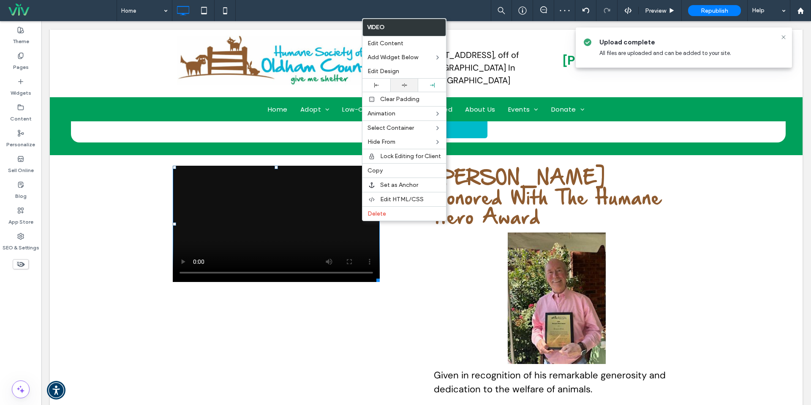
click at [406, 86] on icon at bounding box center [404, 84] width 5 height 5
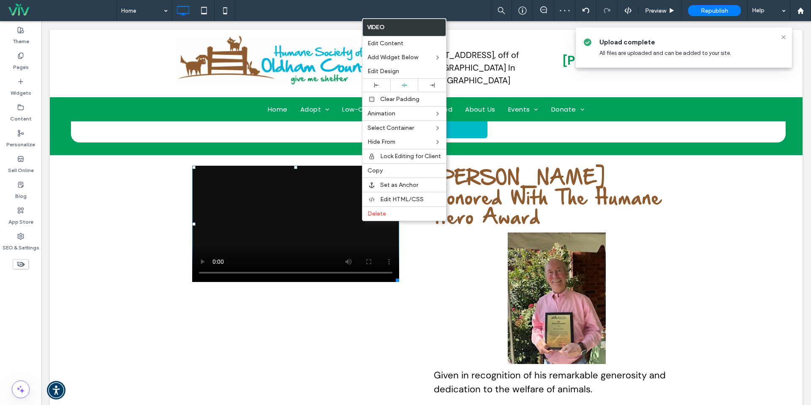
click at [387, 288] on div "Click To Paste" at bounding box center [299, 283] width 253 height 234
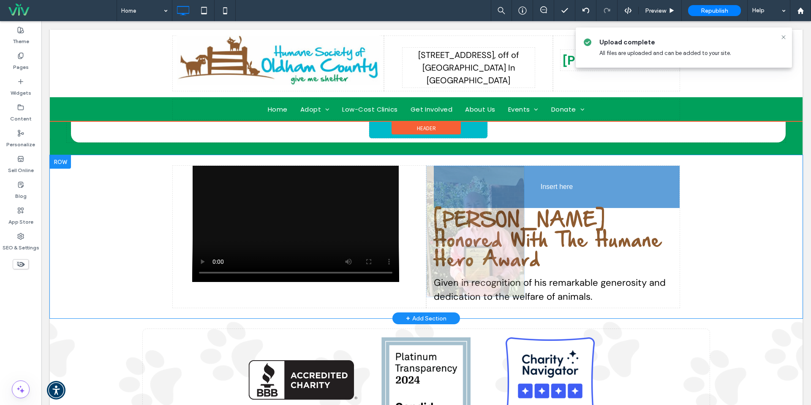
drag, startPoint x: 531, startPoint y: 254, endPoint x: 540, endPoint y: 182, distance: 72.8
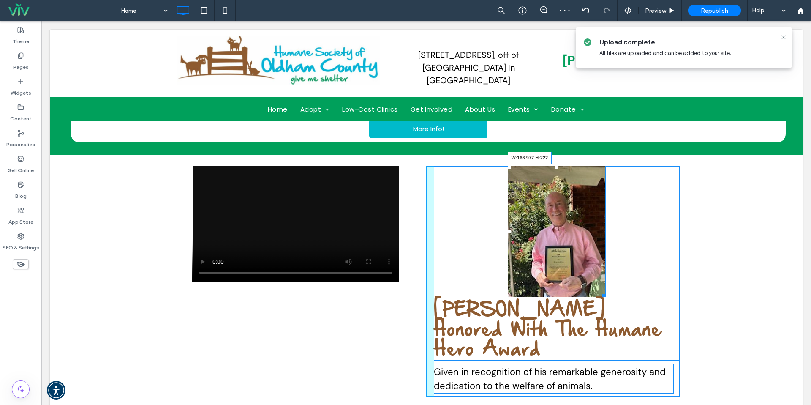
drag, startPoint x: 603, startPoint y: 281, endPoint x: 589, endPoint y: 260, distance: 25.2
click at [589, 260] on div "W:166.977 H:222 Rolo Fox Honored With The Humane Hero Award Given in recognitio…" at bounding box center [552, 281] width 253 height 231
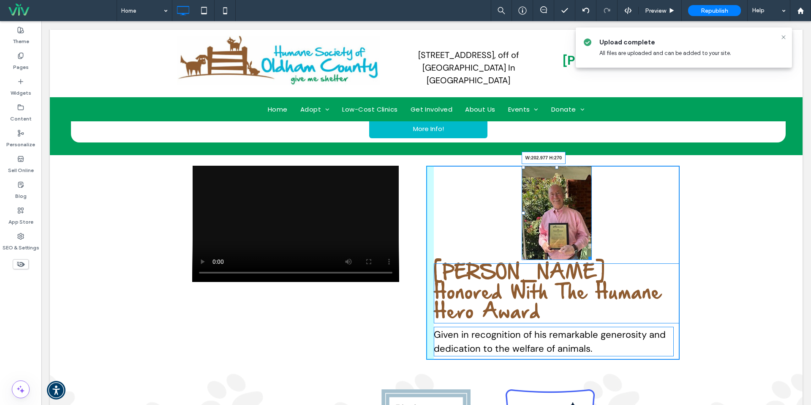
drag, startPoint x: 589, startPoint y: 245, endPoint x: 597, endPoint y: 250, distance: 9.3
click at [592, 250] on div "W:202.977 H:270" at bounding box center [557, 213] width 71 height 94
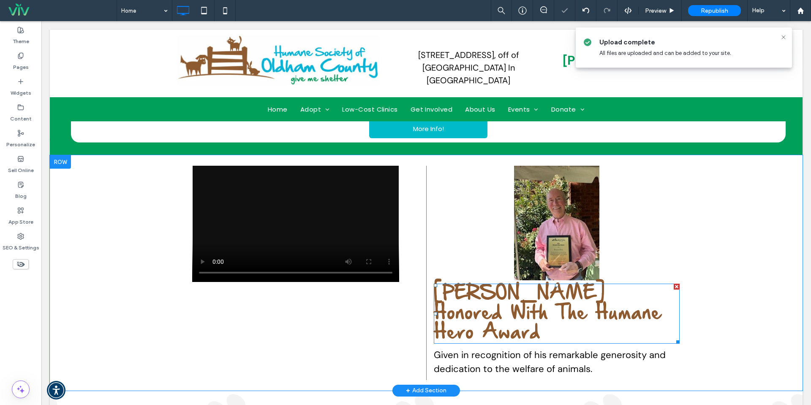
click at [623, 288] on span "Rolo Fox Honored With The Humane Hero Award" at bounding box center [548, 313] width 228 height 57
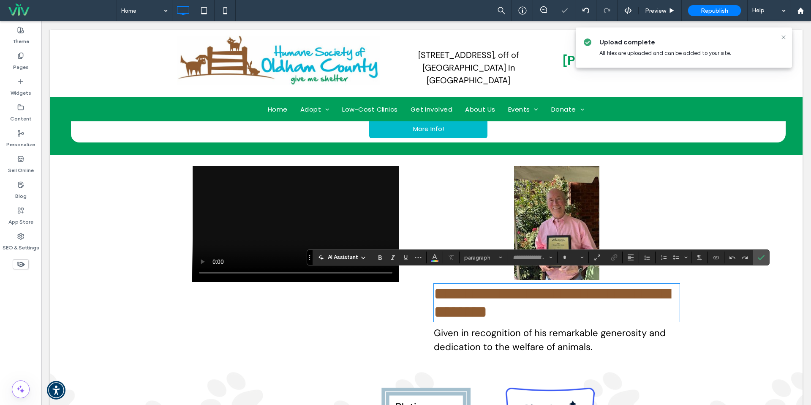
type input "**********"
type input "**"
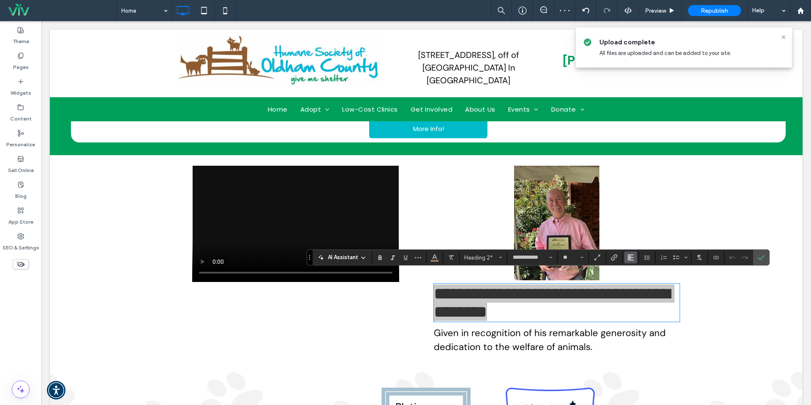
click at [625, 258] on button "Alignment" at bounding box center [630, 257] width 13 height 12
click at [634, 215] on label "ui.textEditor.alignment.center" at bounding box center [639, 219] width 30 height 12
click at [761, 261] on span "Confirm" at bounding box center [760, 257] width 4 height 15
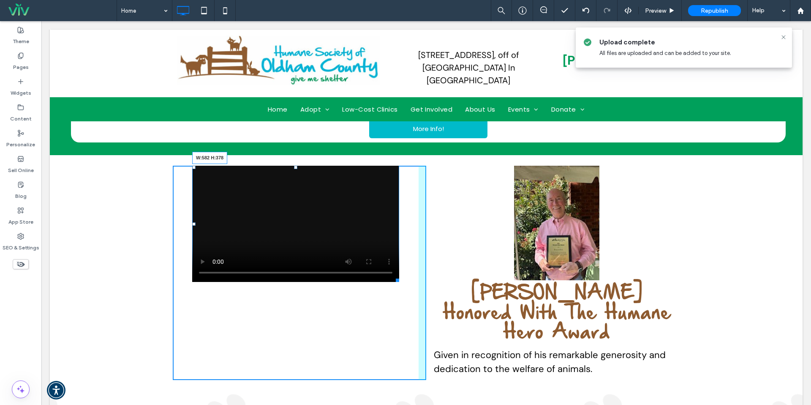
drag, startPoint x: 399, startPoint y: 271, endPoint x: 444, endPoint y: 311, distance: 60.4
click at [444, 311] on div "Click To Paste W:582 H:378 Rolo Fox Honored With The Humane Hero Award Given in…" at bounding box center [426, 273] width 507 height 214
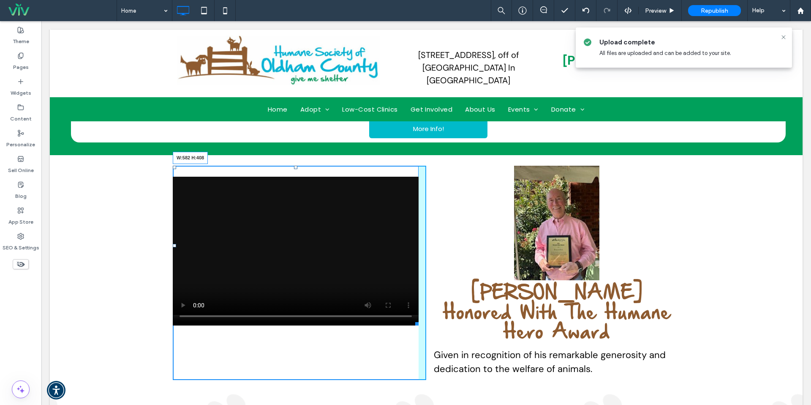
drag, startPoint x: 418, startPoint y: 313, endPoint x: 424, endPoint y: 325, distance: 13.6
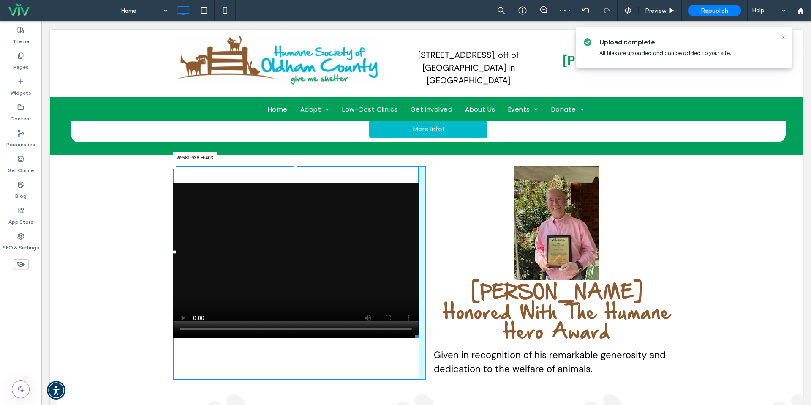
click at [416, 332] on div at bounding box center [415, 335] width 6 height 6
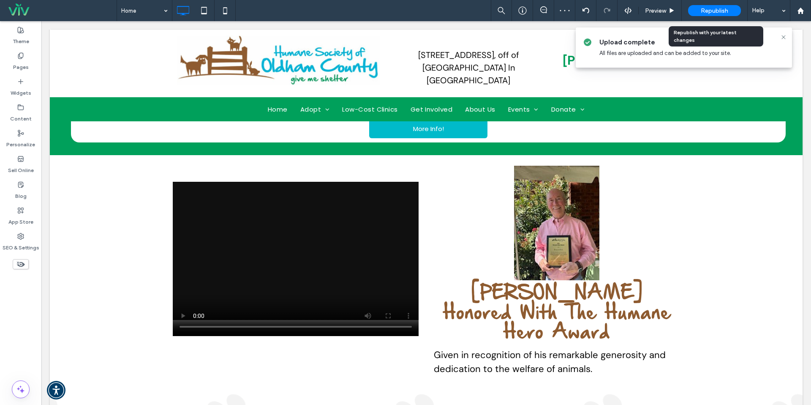
click at [712, 7] on span "Republish" at bounding box center [714, 10] width 27 height 7
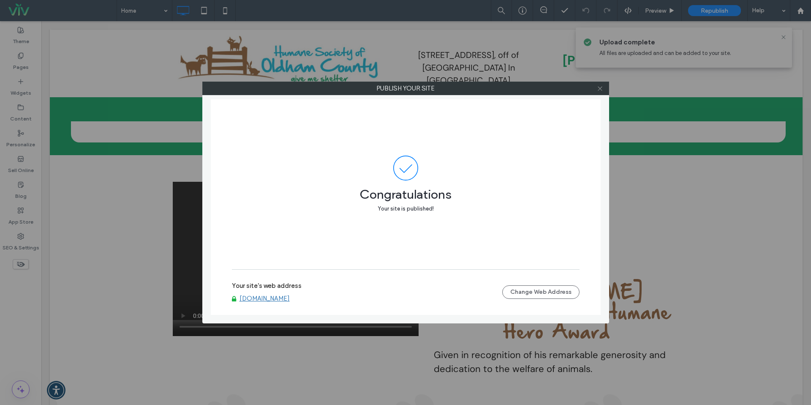
click at [597, 90] on icon at bounding box center [600, 88] width 6 height 6
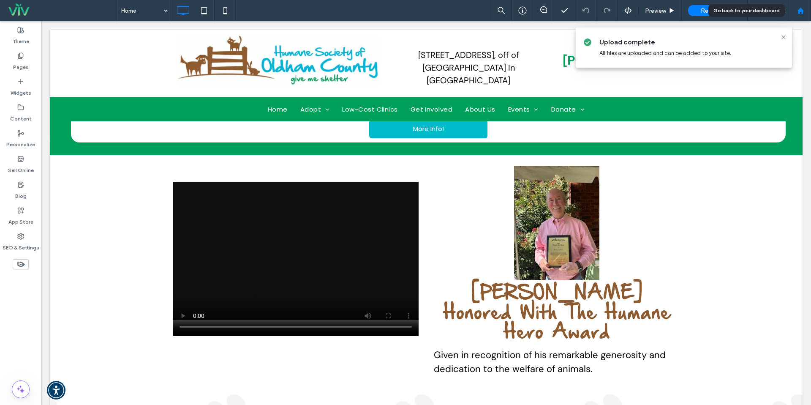
click at [801, 15] on div at bounding box center [800, 10] width 21 height 21
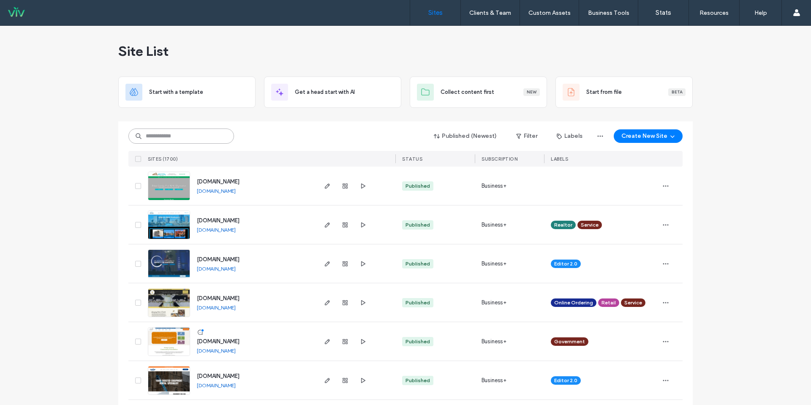
drag, startPoint x: 0, startPoint y: 0, endPoint x: 171, endPoint y: 142, distance: 222.6
click at [171, 142] on input at bounding box center [181, 135] width 106 height 15
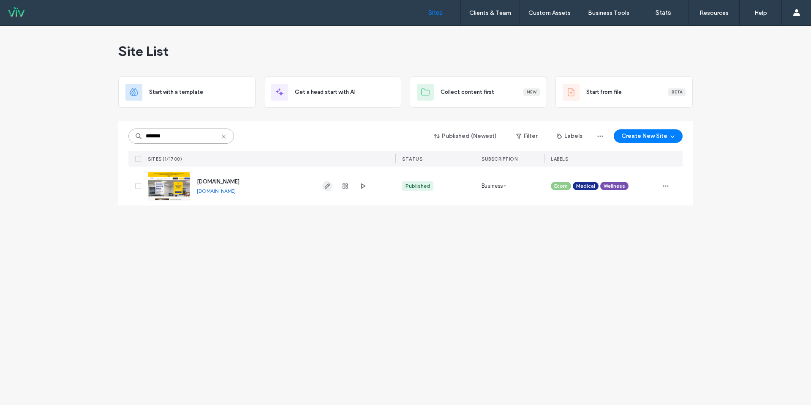
type input "*******"
click at [331, 188] on span "button" at bounding box center [327, 186] width 10 height 10
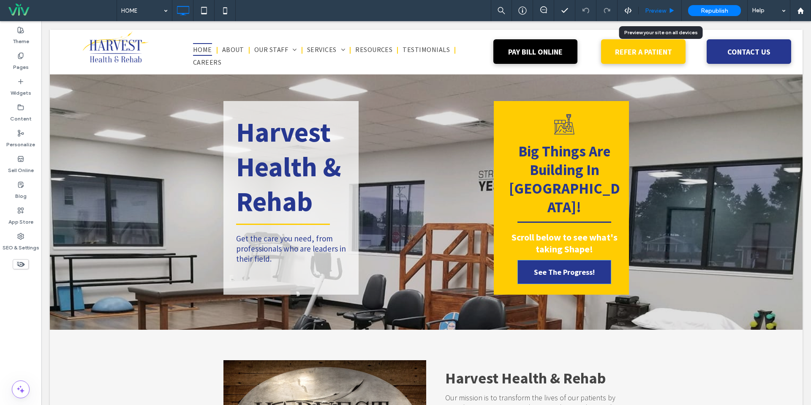
click at [662, 9] on span "Preview" at bounding box center [655, 10] width 21 height 7
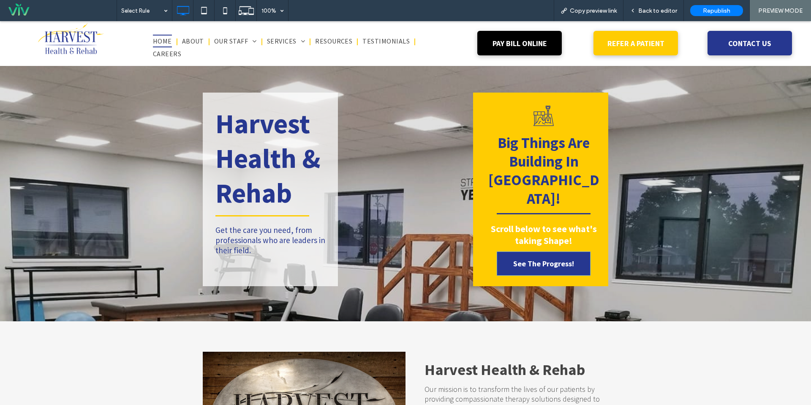
click at [662, 9] on span "Back to editor" at bounding box center [657, 10] width 39 height 7
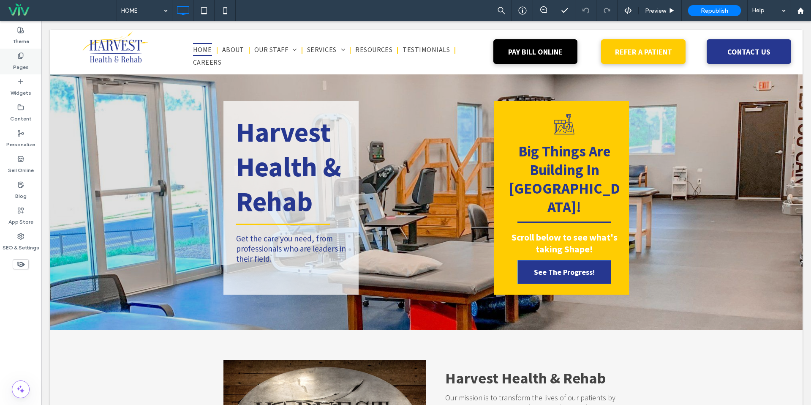
click at [19, 63] on label "Pages" at bounding box center [21, 65] width 16 height 12
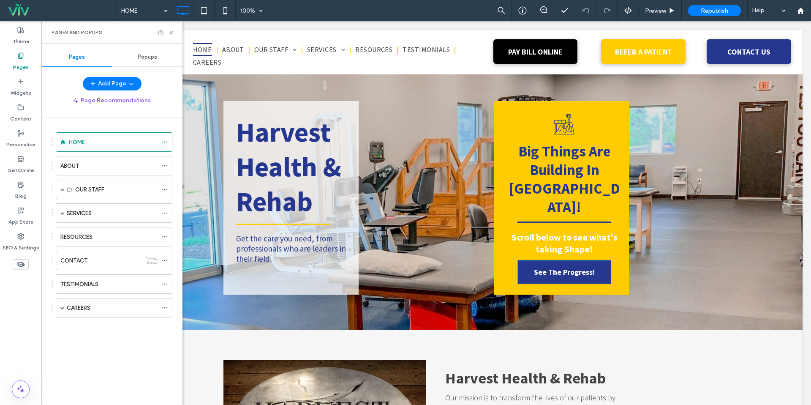
click at [150, 59] on span "Popups" at bounding box center [147, 57] width 19 height 7
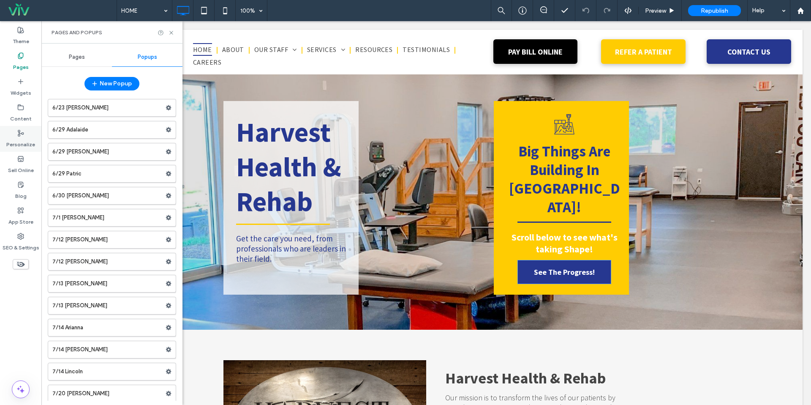
click at [22, 142] on label "Personalize" at bounding box center [20, 142] width 29 height 12
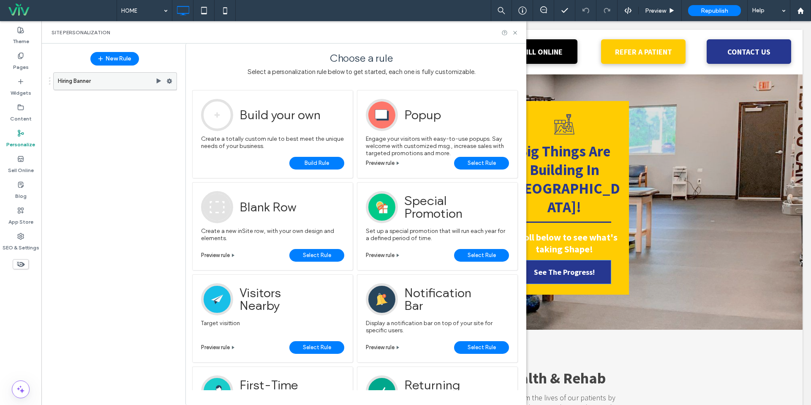
click at [124, 82] on label "Hiring Banner" at bounding box center [107, 81] width 98 height 17
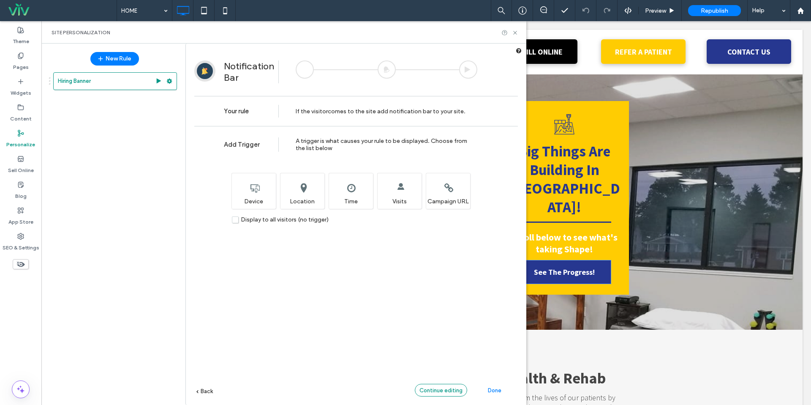
click at [461, 387] on span "Continue editing" at bounding box center [440, 390] width 43 height 6
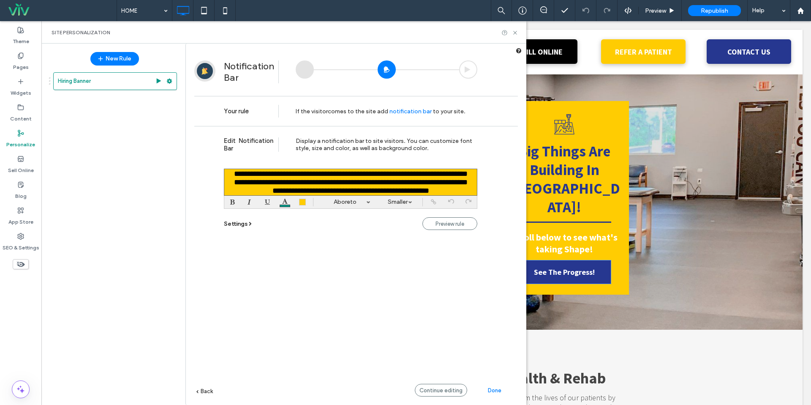
scroll to position [38, 0]
click at [386, 184] on font "**********" at bounding box center [351, 181] width 234 height 25
click at [386, 169] on div "**********" at bounding box center [351, 165] width 246 height 8
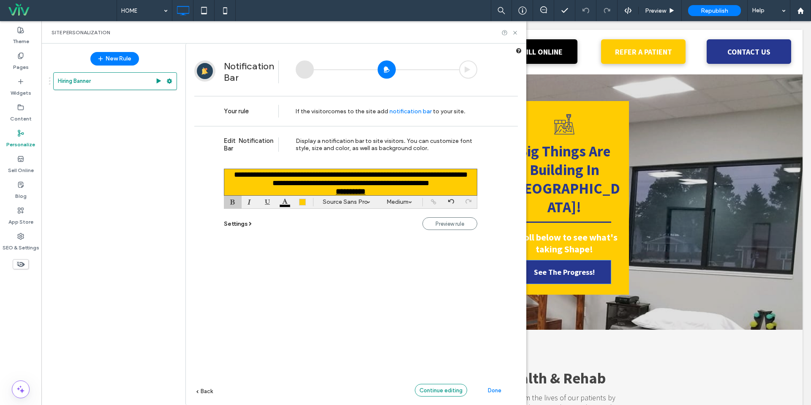
click at [460, 392] on span "Continue editing" at bounding box center [440, 390] width 43 height 6
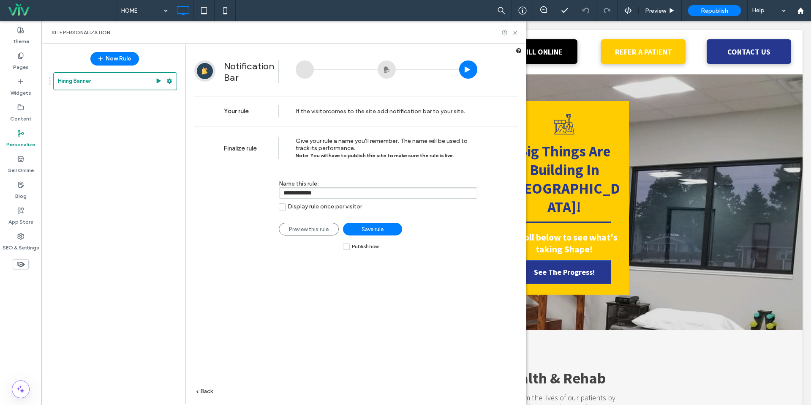
click at [377, 229] on span "Save rule" at bounding box center [373, 229] width 22 height 6
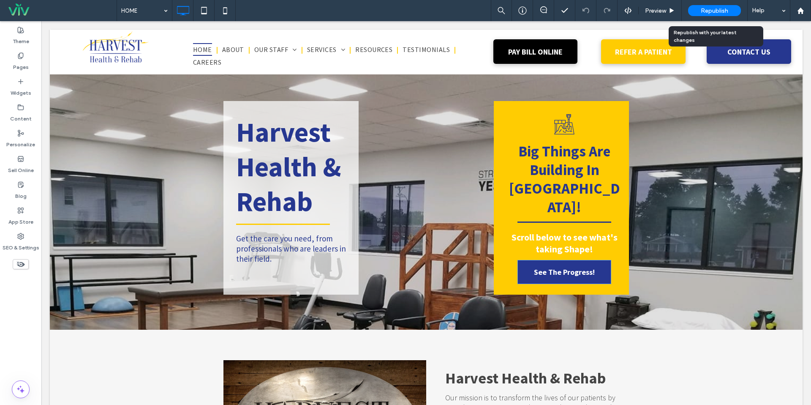
click at [723, 12] on span "Republish" at bounding box center [714, 10] width 27 height 7
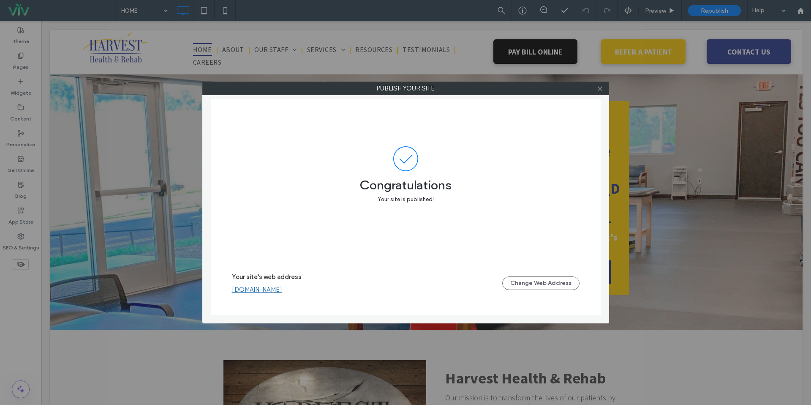
click at [595, 88] on div at bounding box center [600, 88] width 13 height 13
click at [597, 87] on icon at bounding box center [600, 88] width 6 height 6
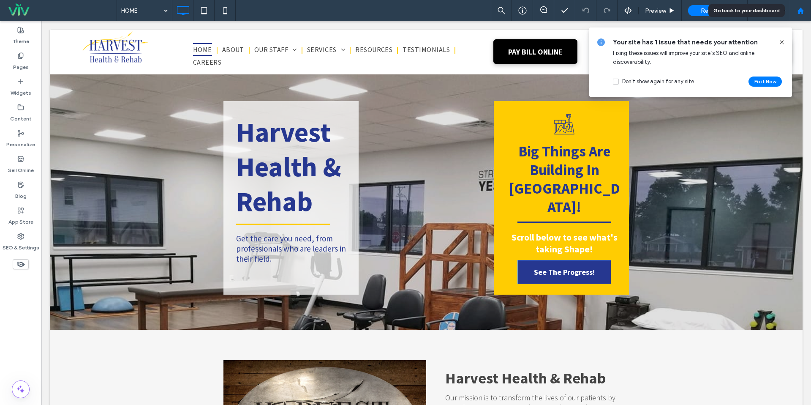
click at [804, 13] on div at bounding box center [800, 10] width 20 height 7
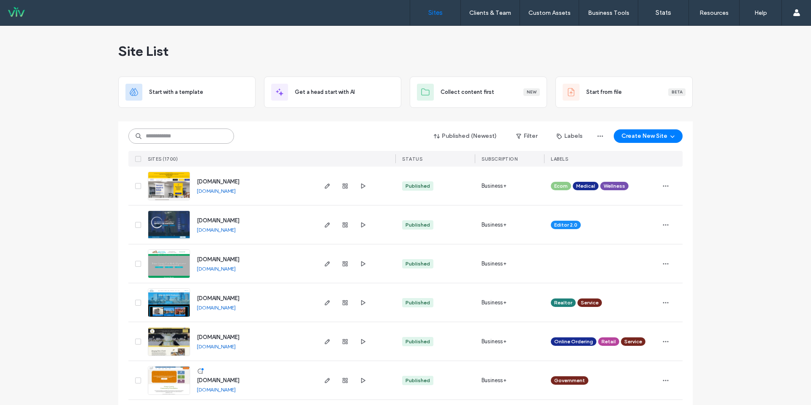
click at [199, 140] on input at bounding box center [181, 135] width 106 height 15
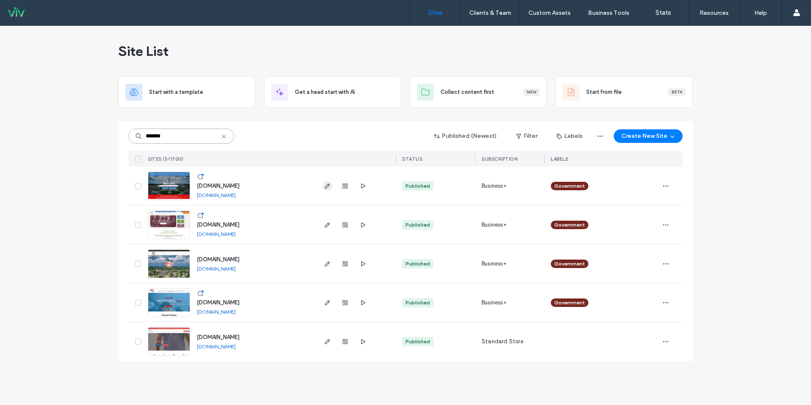
type input "*******"
click at [328, 186] on use "button" at bounding box center [327, 185] width 5 height 5
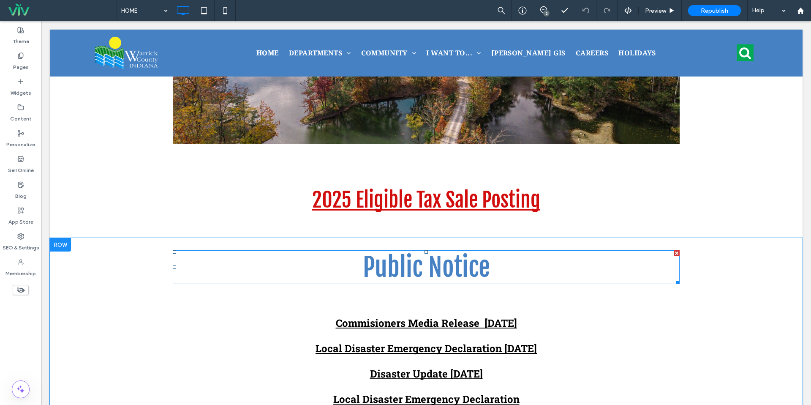
scroll to position [640, 0]
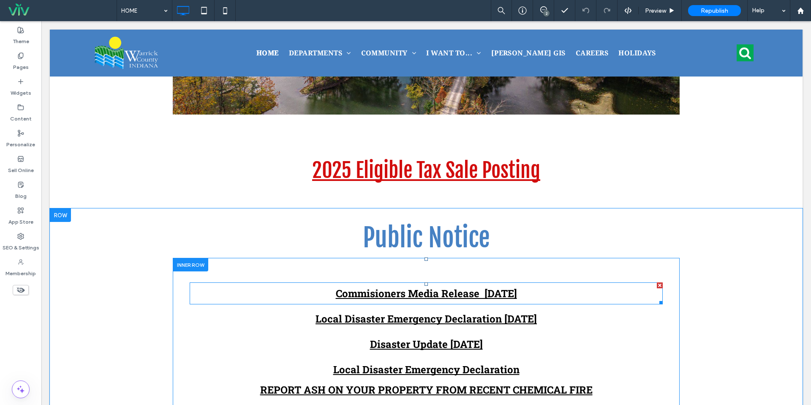
drag, startPoint x: 396, startPoint y: 297, endPoint x: 391, endPoint y: 295, distance: 5.1
click at [396, 297] on strong "Commisioners Media Release 9-15-25" at bounding box center [426, 293] width 181 height 14
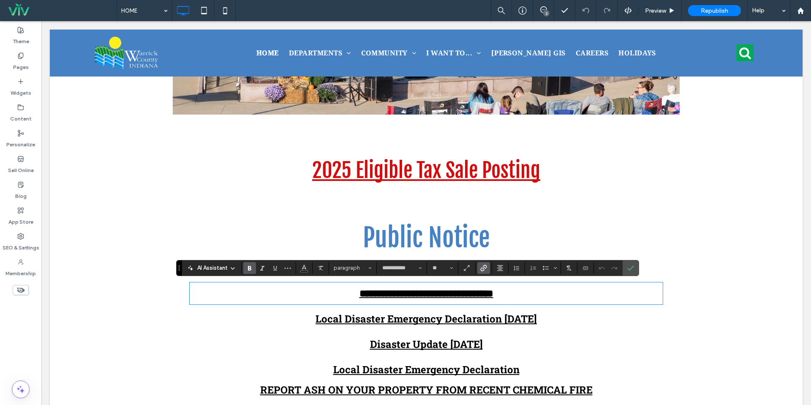
drag, startPoint x: 609, startPoint y: 304, endPoint x: 616, endPoint y: 295, distance: 11.7
click at [631, 272] on span "Confirm" at bounding box center [630, 268] width 7 height 14
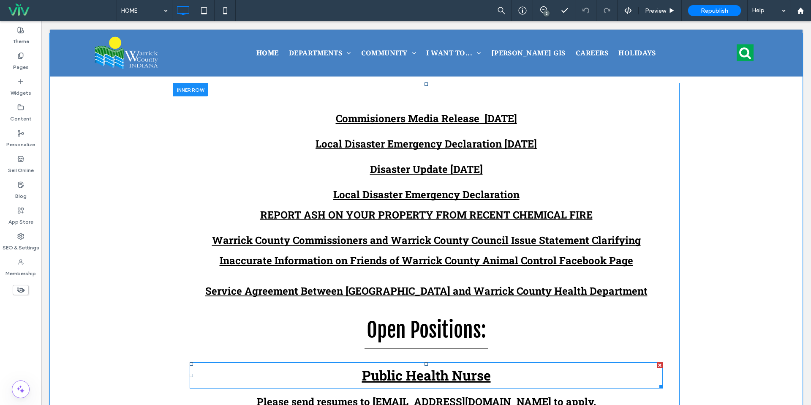
scroll to position [804, 0]
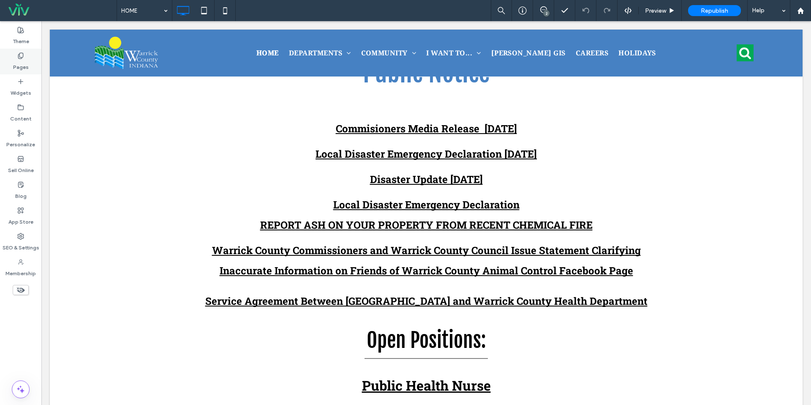
click at [21, 56] on icon at bounding box center [20, 55] width 7 height 7
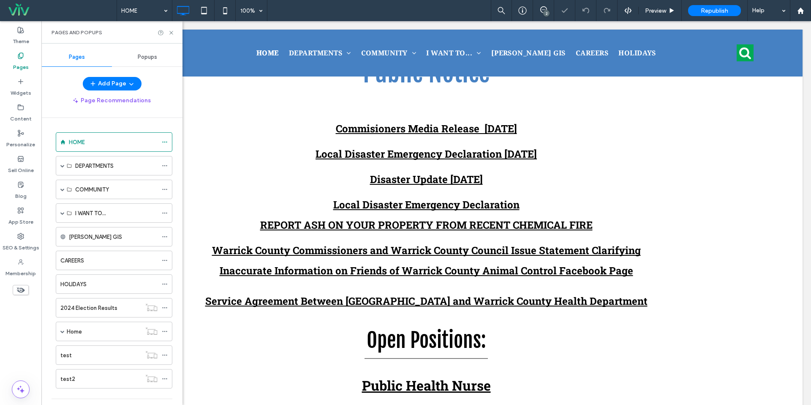
drag, startPoint x: 78, startPoint y: 259, endPoint x: 112, endPoint y: 259, distance: 34.2
click at [78, 259] on label "CAREERS" at bounding box center [72, 260] width 24 height 15
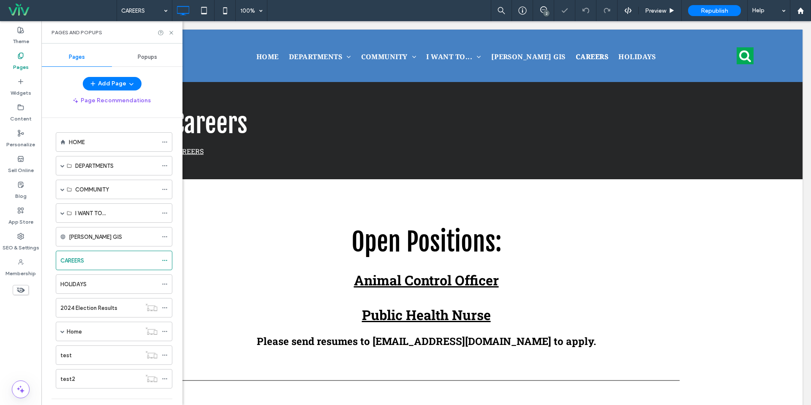
scroll to position [0, 0]
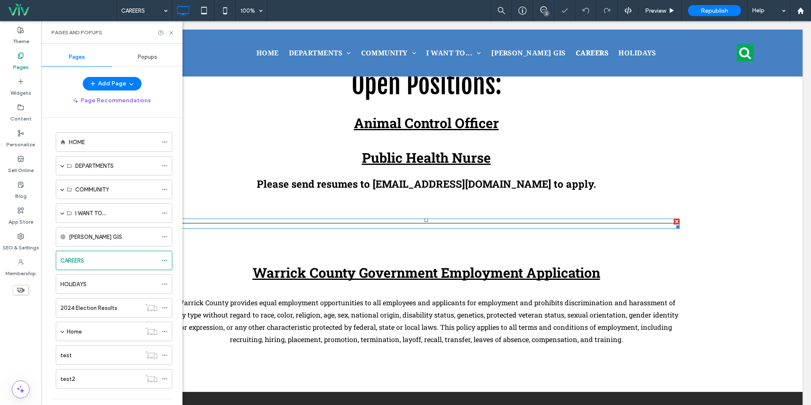
scroll to position [158, 0]
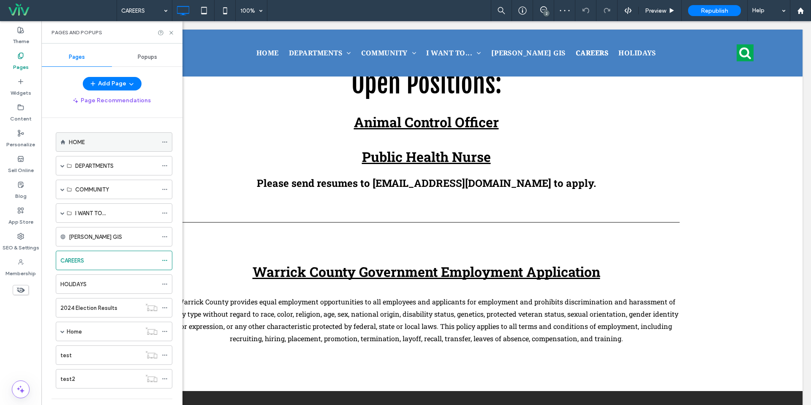
click at [105, 149] on div "HOME" at bounding box center [113, 142] width 89 height 19
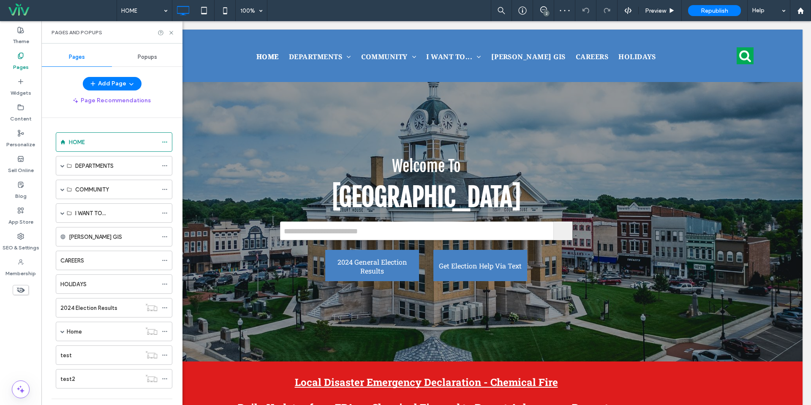
scroll to position [0, 0]
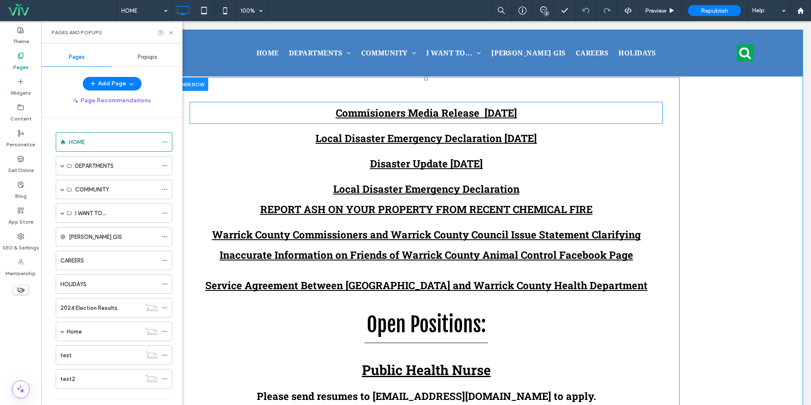
scroll to position [808, 0]
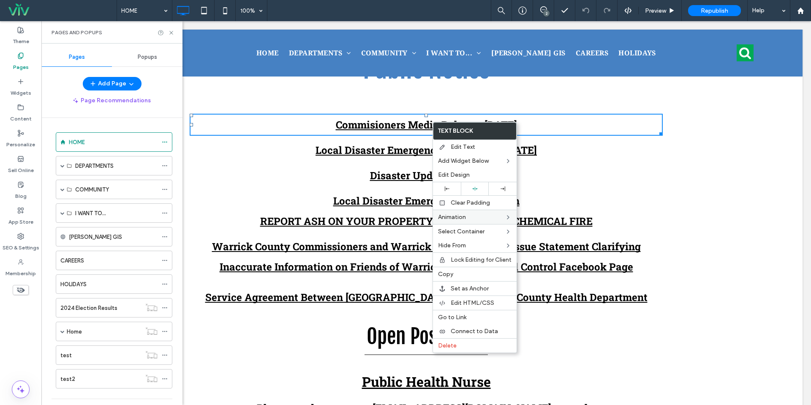
drag, startPoint x: 473, startPoint y: 273, endPoint x: 477, endPoint y: 221, distance: 52.1
click at [473, 273] on label "Copy" at bounding box center [475, 273] width 74 height 7
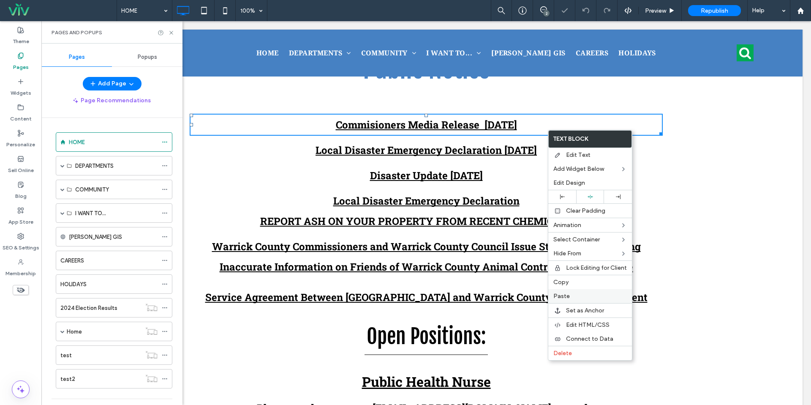
click at [556, 289] on div "Paste" at bounding box center [590, 296] width 84 height 14
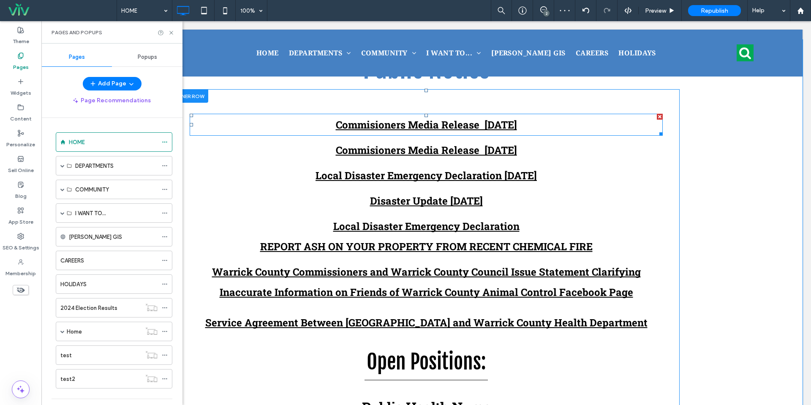
click at [399, 127] on strong "Commisioners Media Release 9-15-25" at bounding box center [426, 125] width 181 height 14
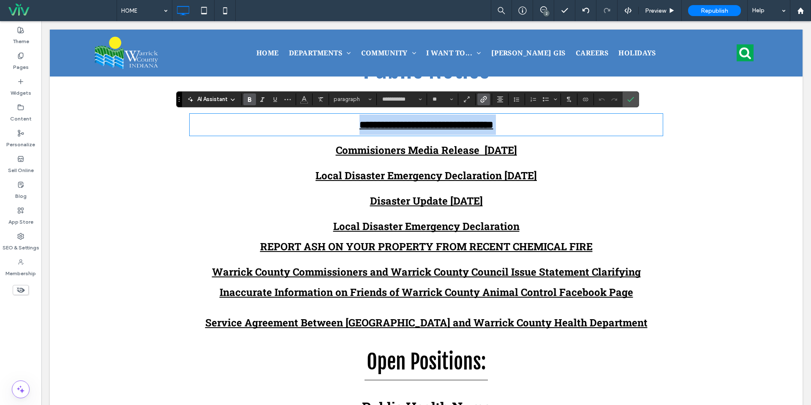
type input "**"
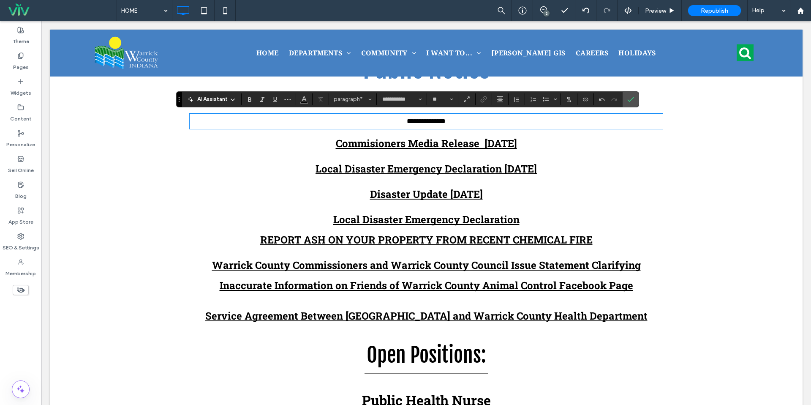
click at [407, 124] on span "**********" at bounding box center [426, 121] width 39 height 6
click at [435, 101] on input "**" at bounding box center [440, 99] width 16 height 7
type input "**"
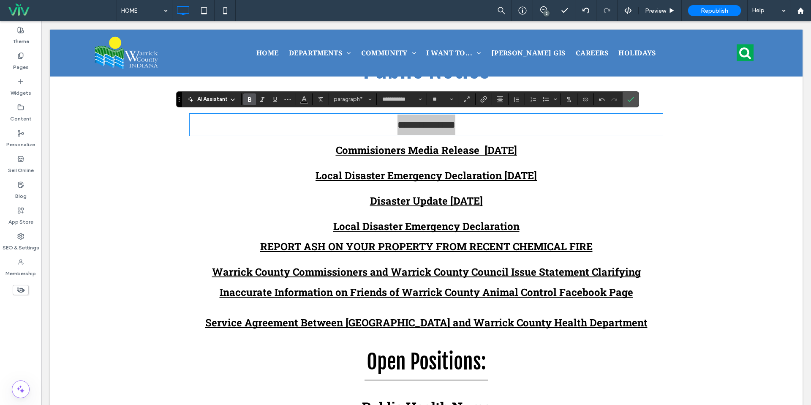
click at [250, 94] on label "Bold" at bounding box center [249, 99] width 13 height 12
click at [484, 98] on icon "Link" at bounding box center [483, 99] width 7 height 7
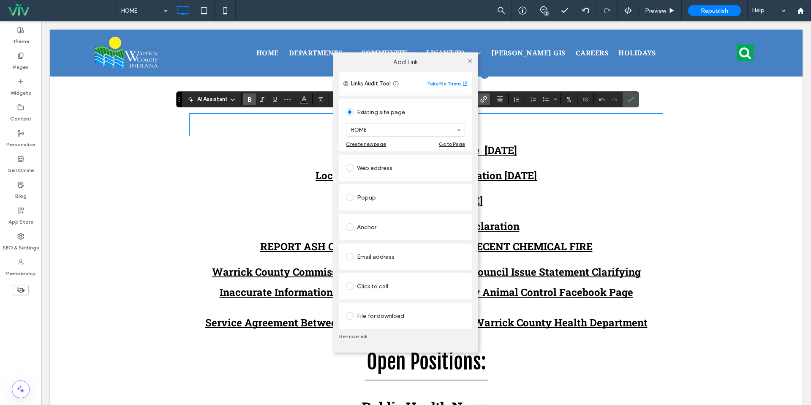
click at [393, 313] on div "File for download" at bounding box center [405, 316] width 119 height 14
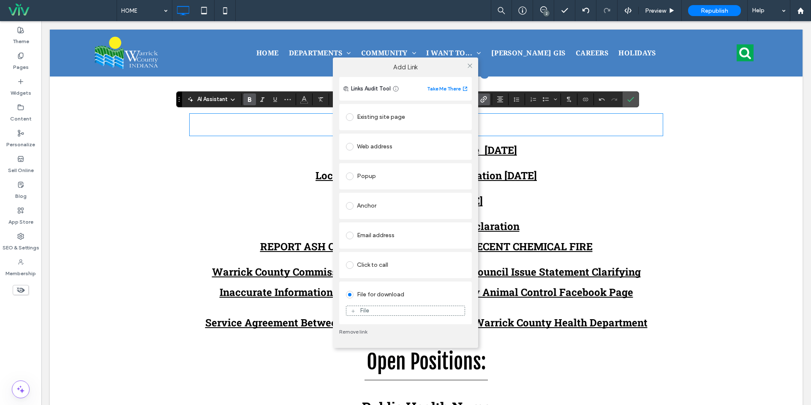
click at [389, 313] on div "File" at bounding box center [405, 311] width 118 height 8
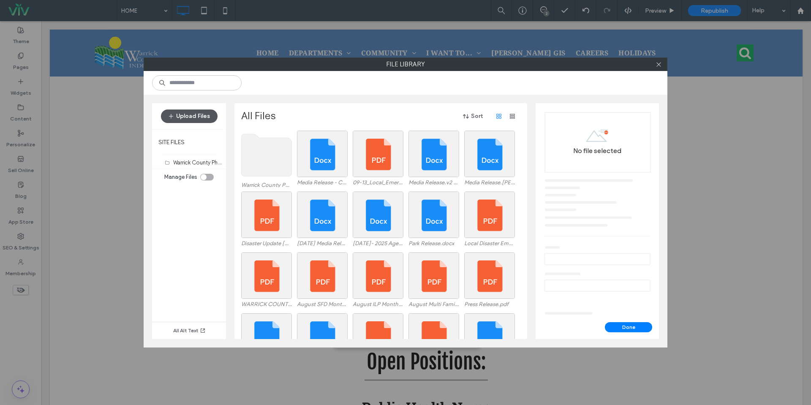
click at [178, 118] on button "Upload Files" at bounding box center [189, 116] width 57 height 14
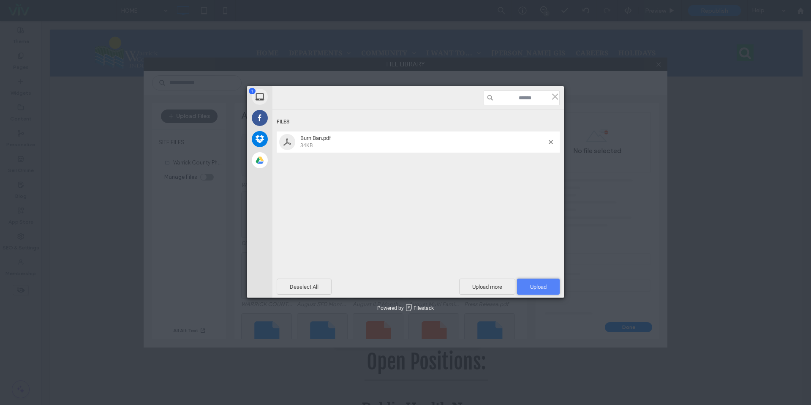
click at [535, 288] on span "Upload 1" at bounding box center [538, 286] width 16 height 6
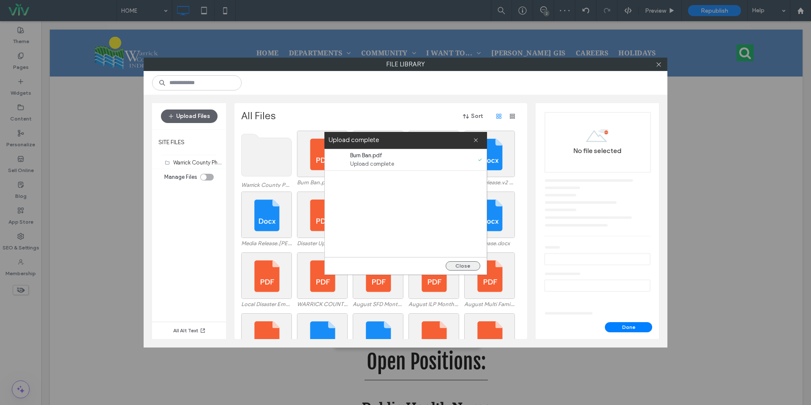
click at [458, 263] on button "Close" at bounding box center [463, 265] width 35 height 9
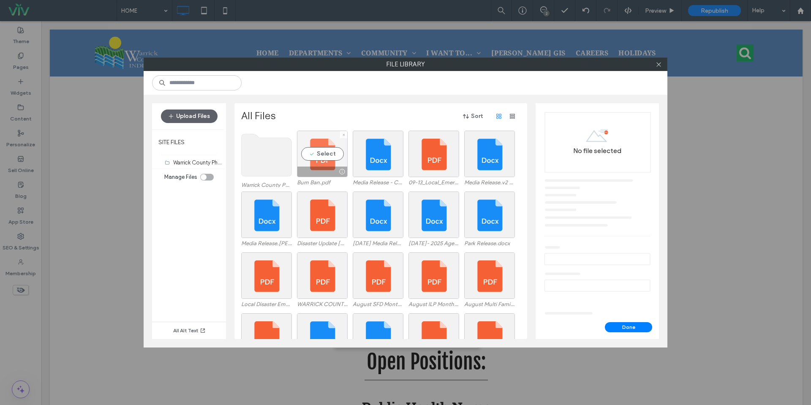
click at [313, 154] on div "Select" at bounding box center [322, 154] width 51 height 46
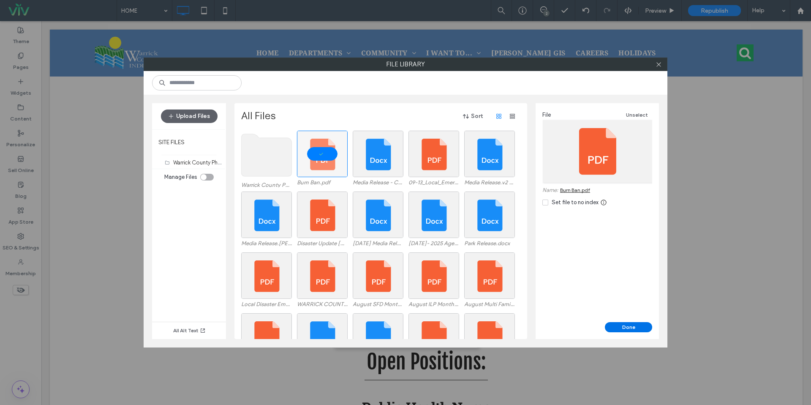
click at [632, 325] on button "Done" at bounding box center [628, 327] width 47 height 10
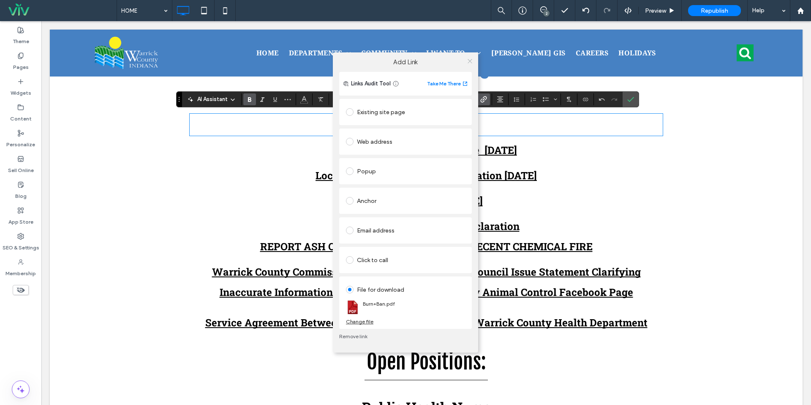
click at [467, 61] on icon at bounding box center [470, 61] width 6 height 6
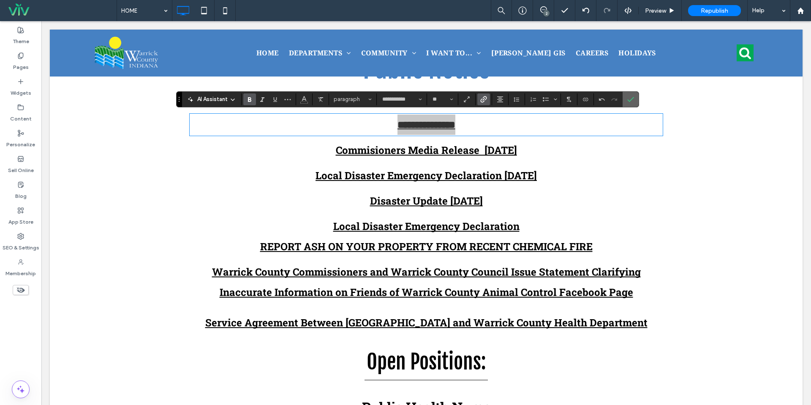
click at [629, 96] on icon "Confirm" at bounding box center [630, 99] width 7 height 7
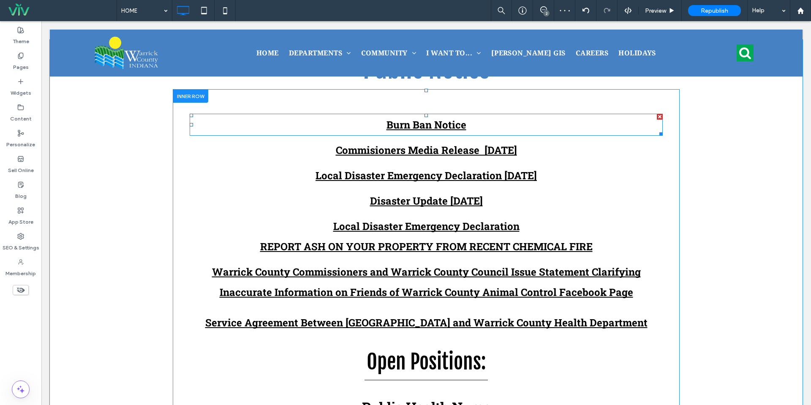
click at [496, 133] on p "Burn Ban Notice" at bounding box center [426, 124] width 473 height 20
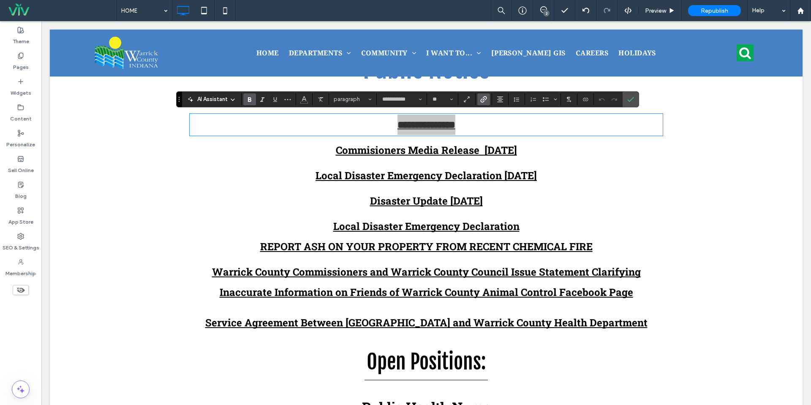
click at [482, 101] on use "Link" at bounding box center [484, 99] width 6 height 6
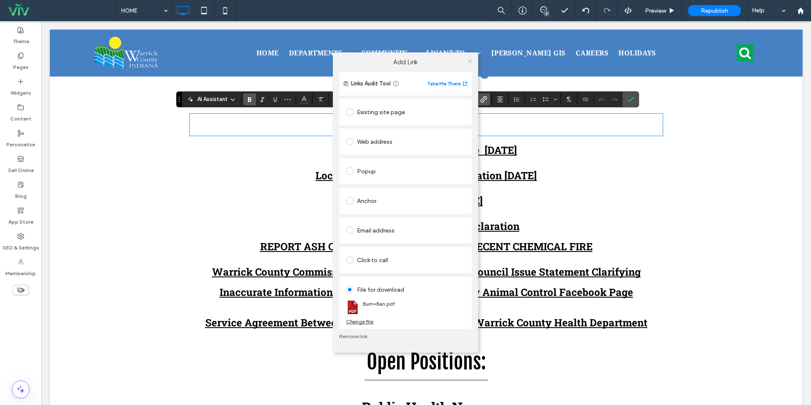
click at [469, 61] on icon at bounding box center [470, 61] width 6 height 6
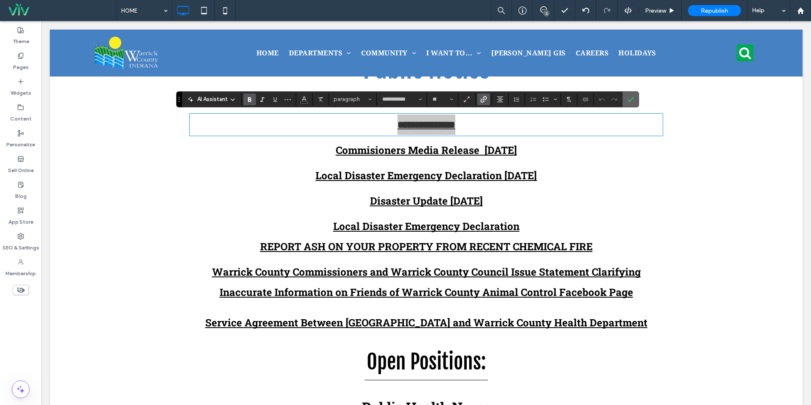
click at [627, 100] on icon "Confirm" at bounding box center [630, 99] width 7 height 7
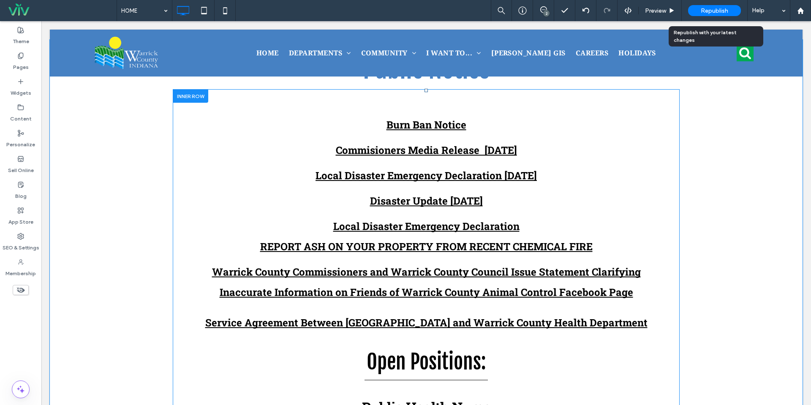
click at [700, 12] on div "Republish" at bounding box center [714, 10] width 53 height 11
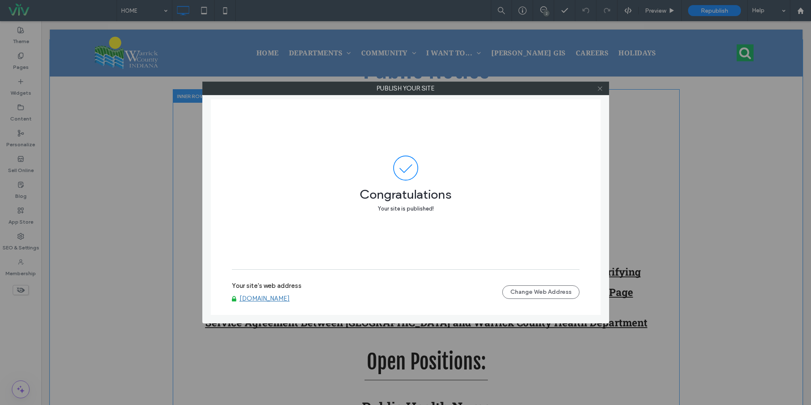
drag, startPoint x: 595, startPoint y: 88, endPoint x: 601, endPoint y: 87, distance: 6.0
click at [597, 87] on div at bounding box center [600, 88] width 13 height 13
click at [599, 89] on icon at bounding box center [600, 88] width 6 height 6
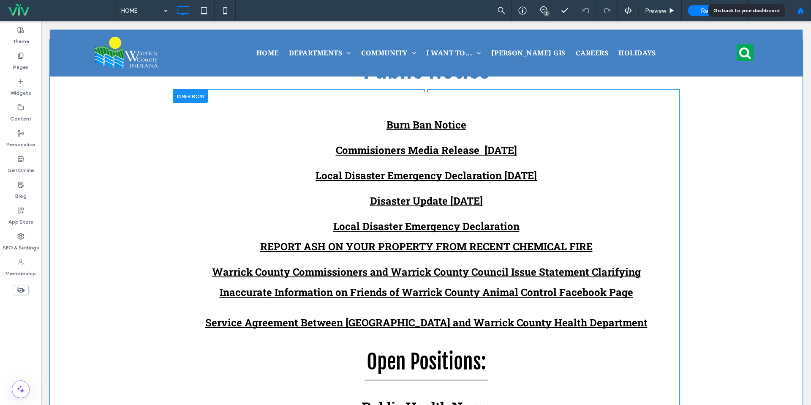
click at [804, 14] on div at bounding box center [800, 10] width 21 height 21
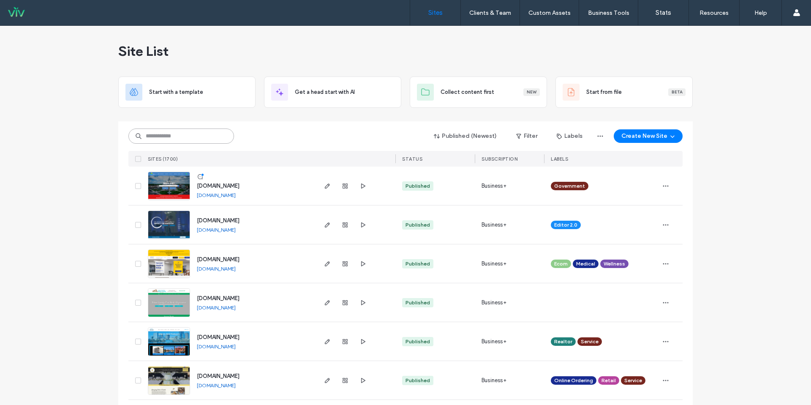
click at [208, 131] on input at bounding box center [181, 135] width 106 height 15
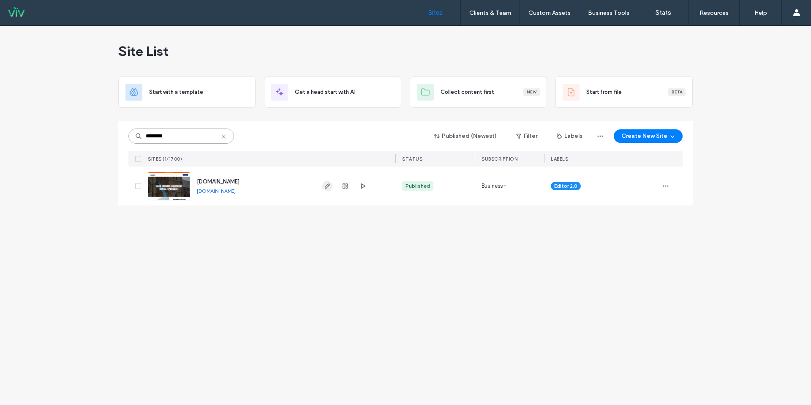
type input "********"
click at [325, 186] on icon "button" at bounding box center [327, 185] width 7 height 7
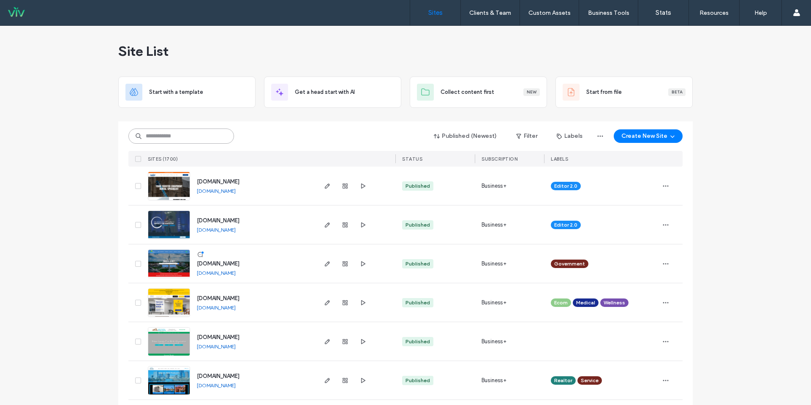
click at [189, 136] on input at bounding box center [181, 135] width 106 height 15
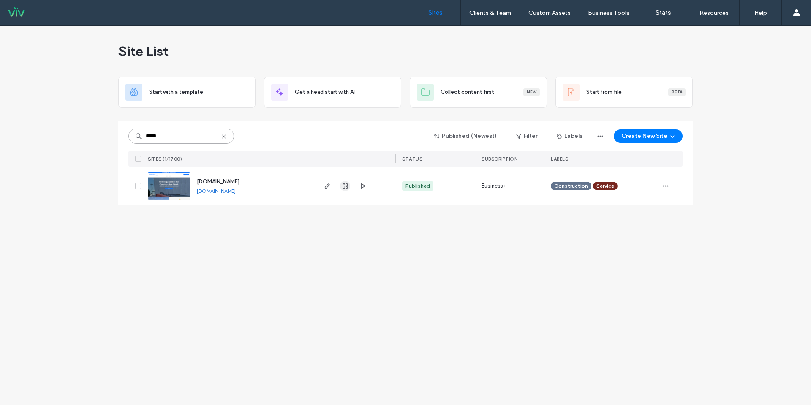
type input "*****"
click at [340, 186] on span "button" at bounding box center [345, 186] width 10 height 10
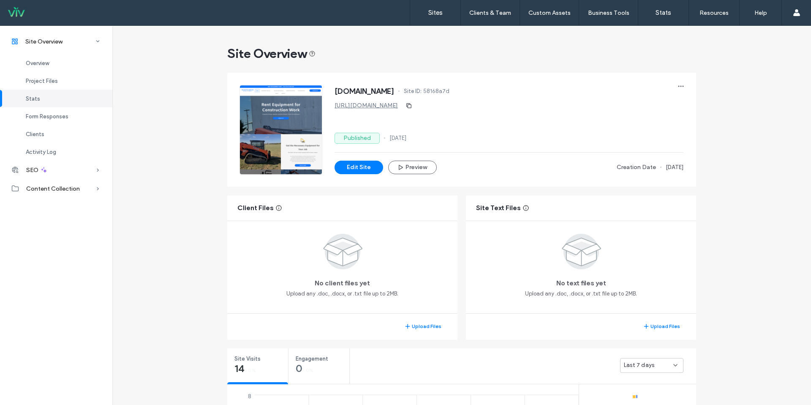
scroll to position [65, 0]
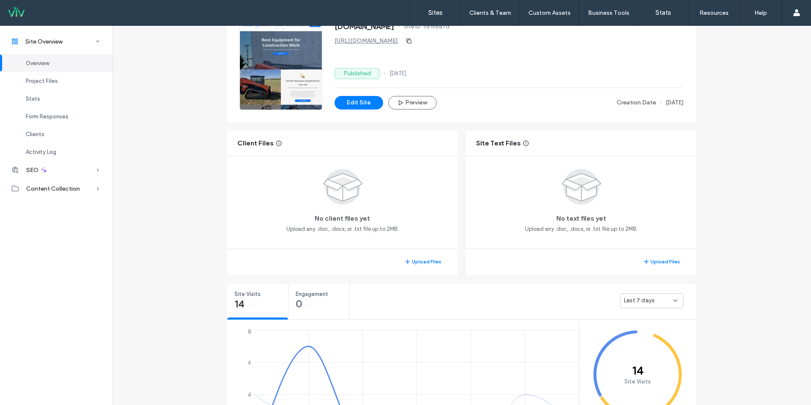
click at [648, 301] on span "Last 7 days" at bounding box center [639, 300] width 30 height 8
click at [639, 346] on span "Last 30 days" at bounding box center [638, 345] width 34 height 8
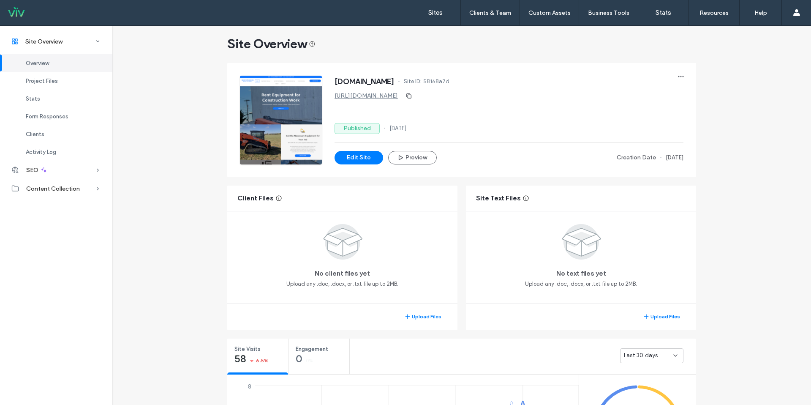
scroll to position [0, 0]
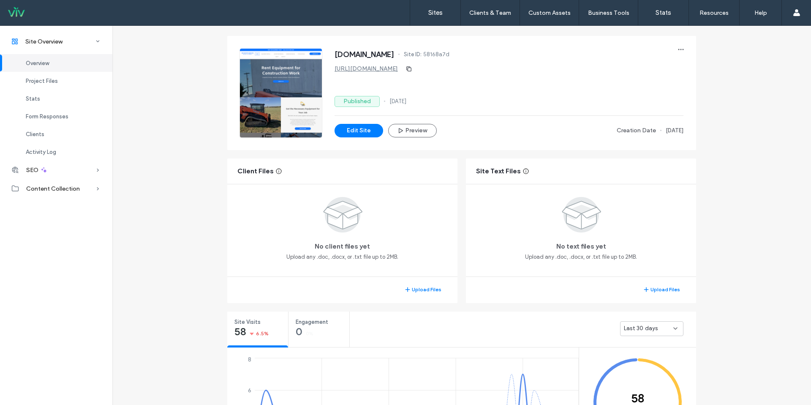
scroll to position [60, 0]
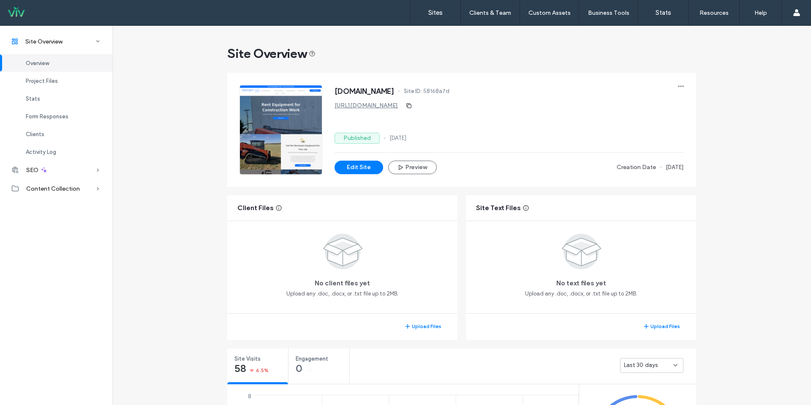
click at [359, 107] on link "https://www.burntrockrentalandrepairs.com" at bounding box center [366, 105] width 63 height 7
